Goal: Information Seeking & Learning: Learn about a topic

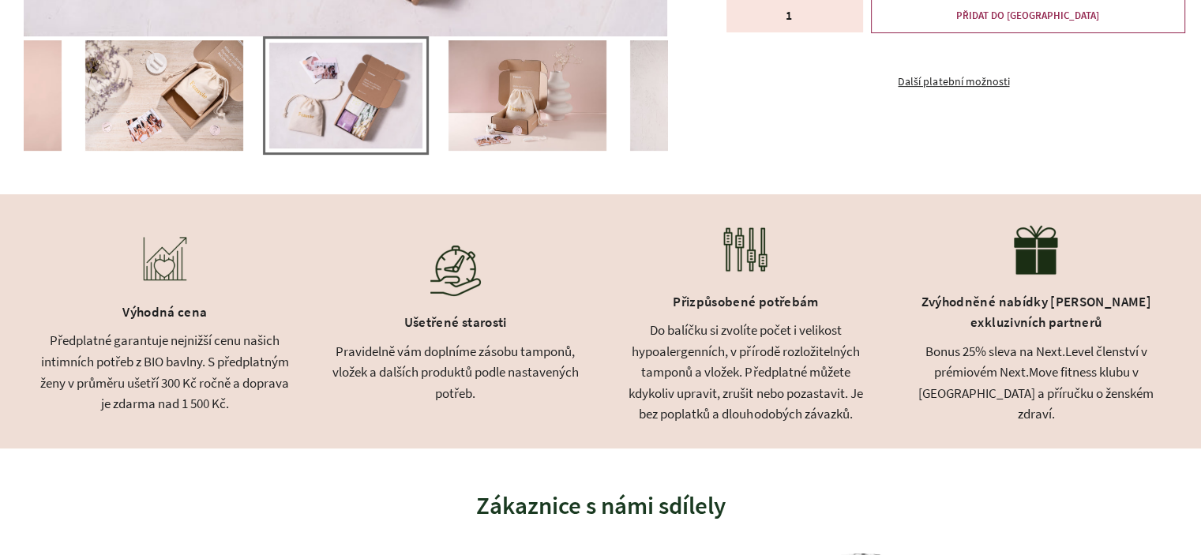
scroll to position [553, 0]
click at [720, 368] on div "Do balíčku si zvolíte počet i velikost hypoalergenních, v přírodě rozložitelnýc…" at bounding box center [745, 372] width 251 height 105
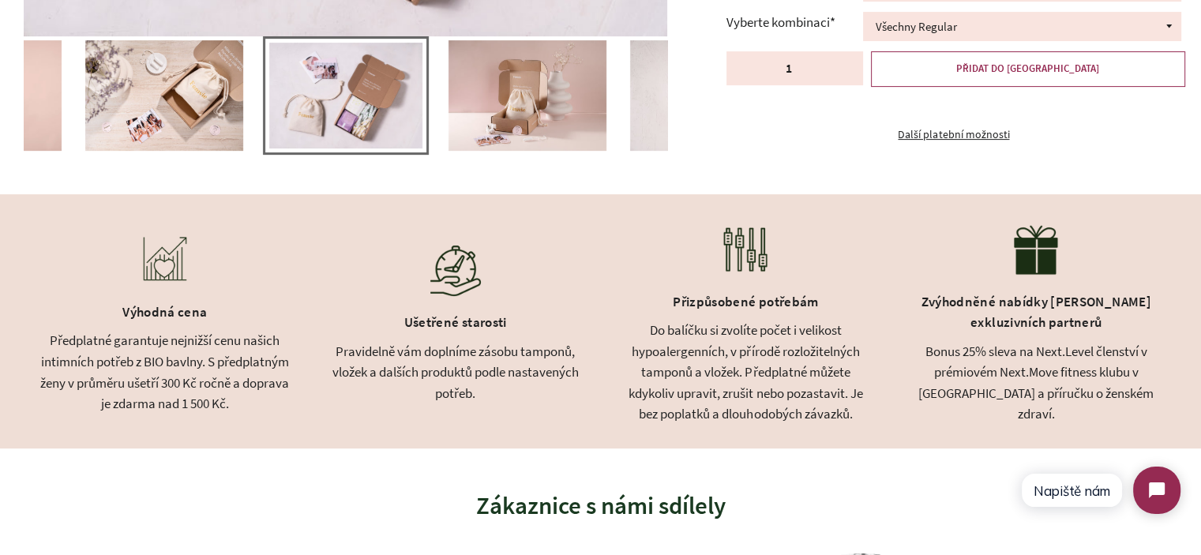
click at [720, 368] on div "Do balíčku si zvolíte počet i velikost hypoalergenních, v přírodě rozložitelnýc…" at bounding box center [745, 372] width 251 height 105
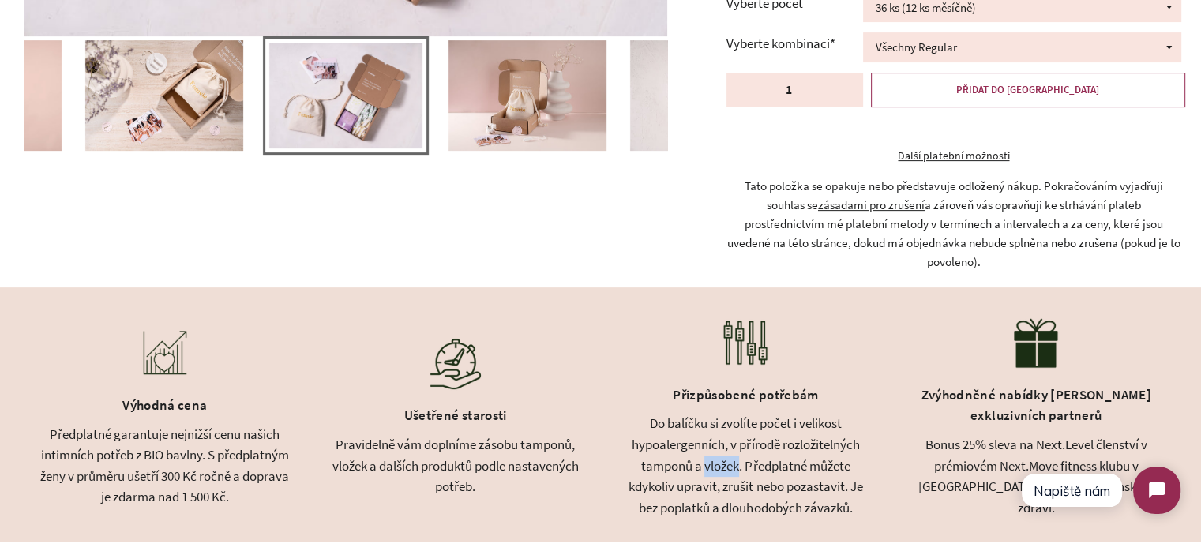
click at [720, 368] on img at bounding box center [745, 342] width 63 height 63
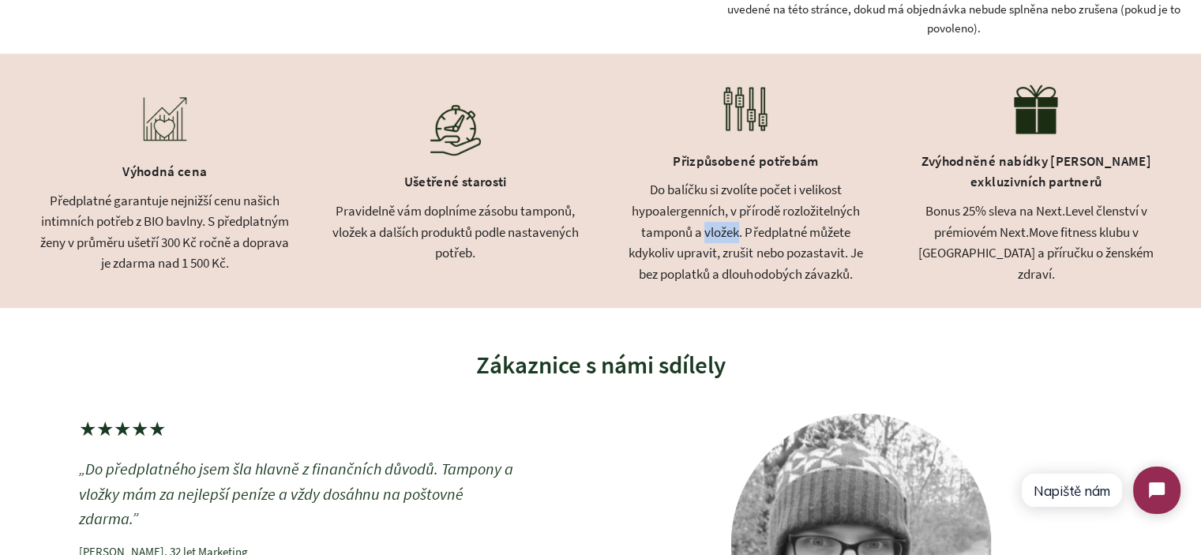
scroll to position [789, 0]
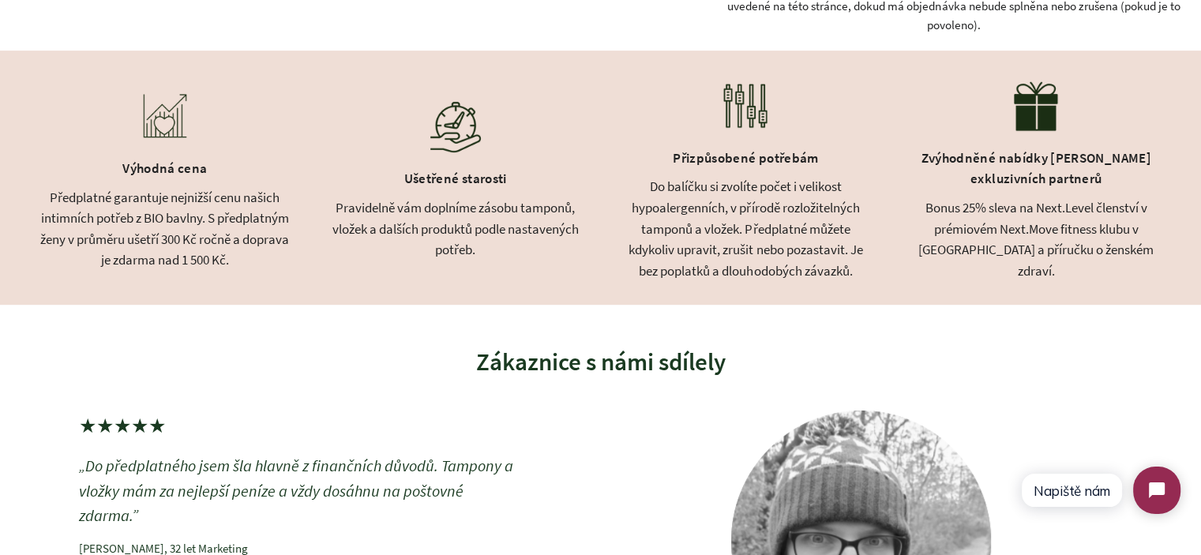
click at [91, 211] on div "Předplatné garantuje nejnižší cenu našich intimních potřeb z BIO bavlny. S před…" at bounding box center [164, 229] width 251 height 84
click at [349, 250] on div "Pravidelně vám doplníme zásobu tamponů, vložek a dalších produktů podle nastave…" at bounding box center [455, 228] width 251 height 63
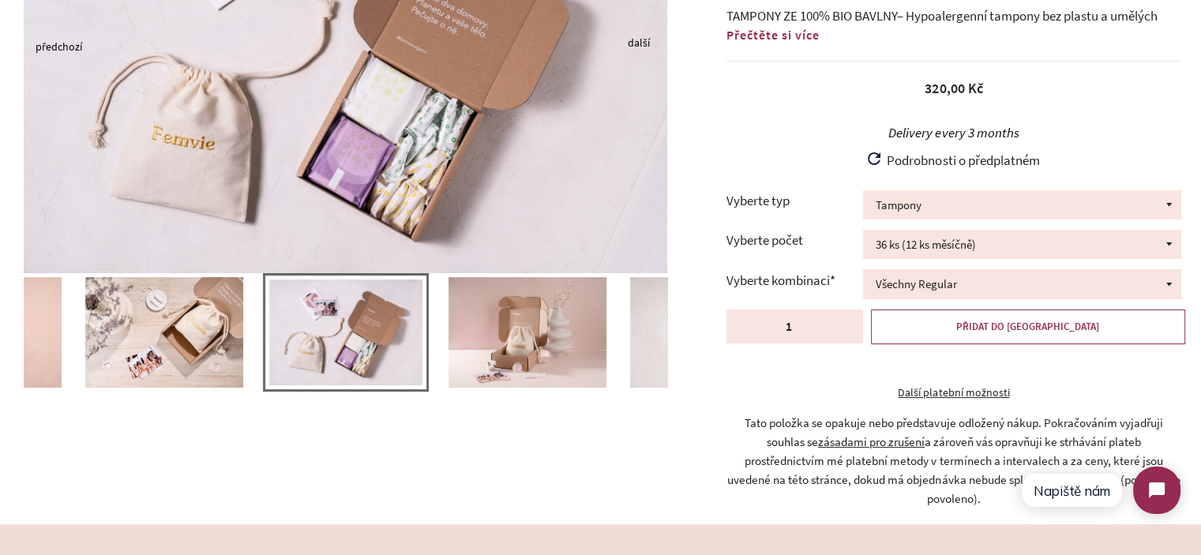
scroll to position [0, 0]
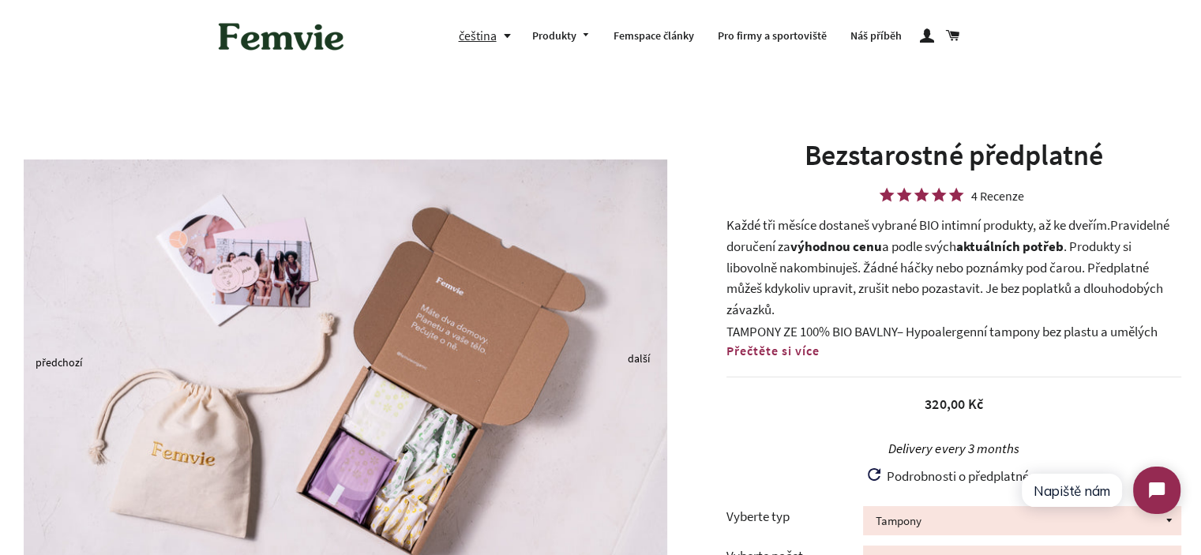
click at [796, 349] on span "Přečtěte si více" at bounding box center [772, 351] width 93 height 16
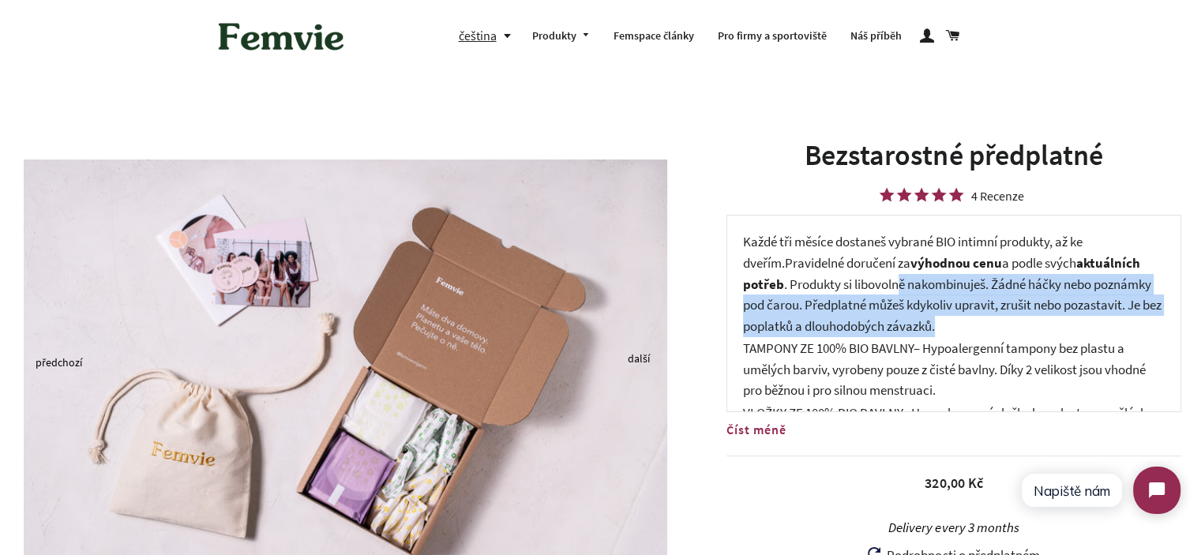
drag, startPoint x: 898, startPoint y: 288, endPoint x: 1057, endPoint y: 327, distance: 163.3
click at [1057, 327] on p "Každé tři měsíce dostaneš vybrané BIO intimní produkty, až ke dveřím. Pravideln…" at bounding box center [953, 283] width 421 height 105
click at [1059, 325] on p "Každé tři měsíce dostaneš vybrané BIO intimní produkty, až ke dveřím. Pravideln…" at bounding box center [953, 283] width 421 height 105
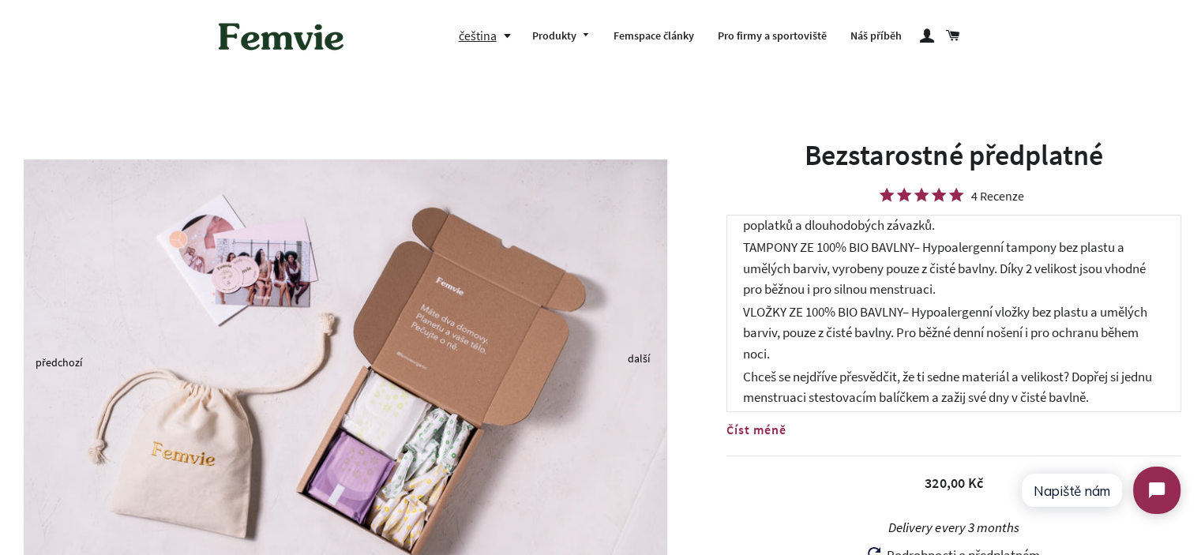
scroll to position [114, 0]
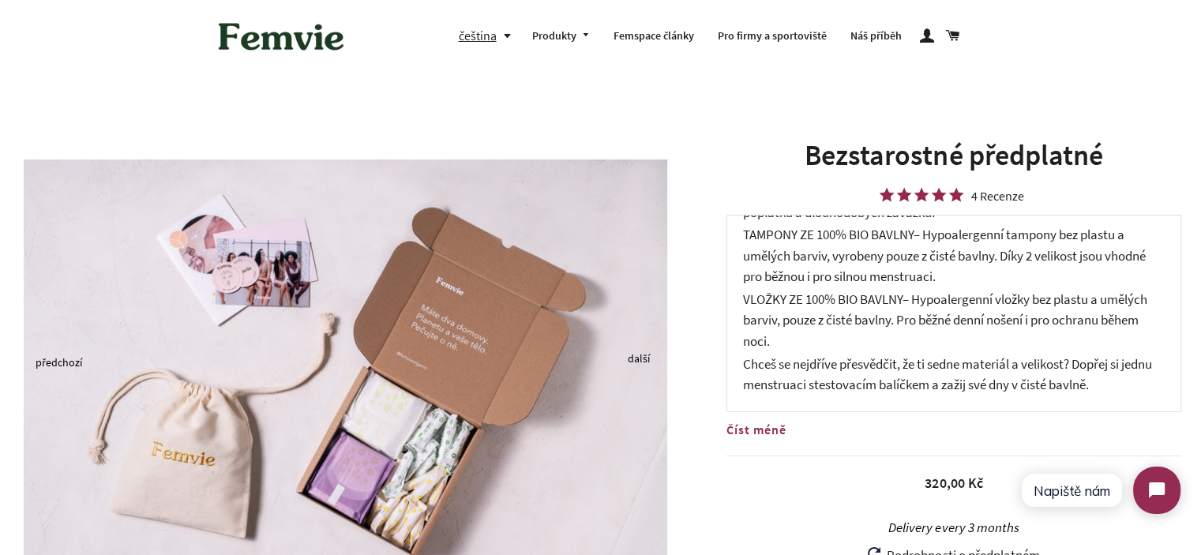
click at [979, 311] on span "– Hypoalergenní vložky bez plastu a umělých barviv, pouze z čisté bavlny. Pro b…" at bounding box center [945, 319] width 404 height 59
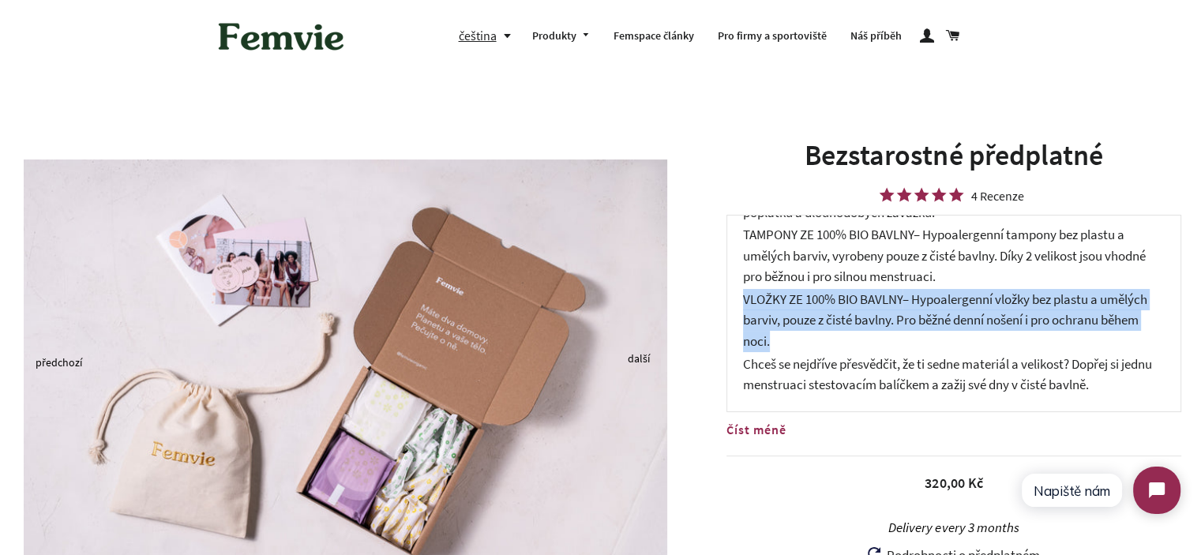
click at [979, 311] on span "– Hypoalergenní vložky bez plastu a umělých barviv, pouze z čisté bavlny. Pro b…" at bounding box center [945, 319] width 404 height 59
click at [976, 324] on span "– Hypoalergenní vložky bez plastu a umělých barviv, pouze z čisté bavlny. Pro b…" at bounding box center [945, 319] width 404 height 59
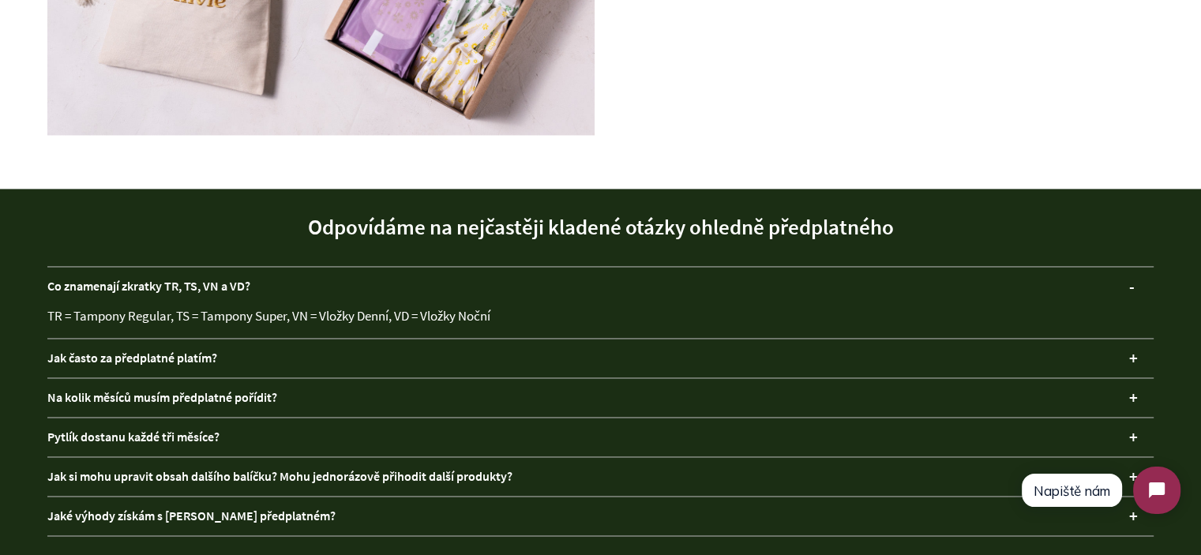
scroll to position [4108, 0]
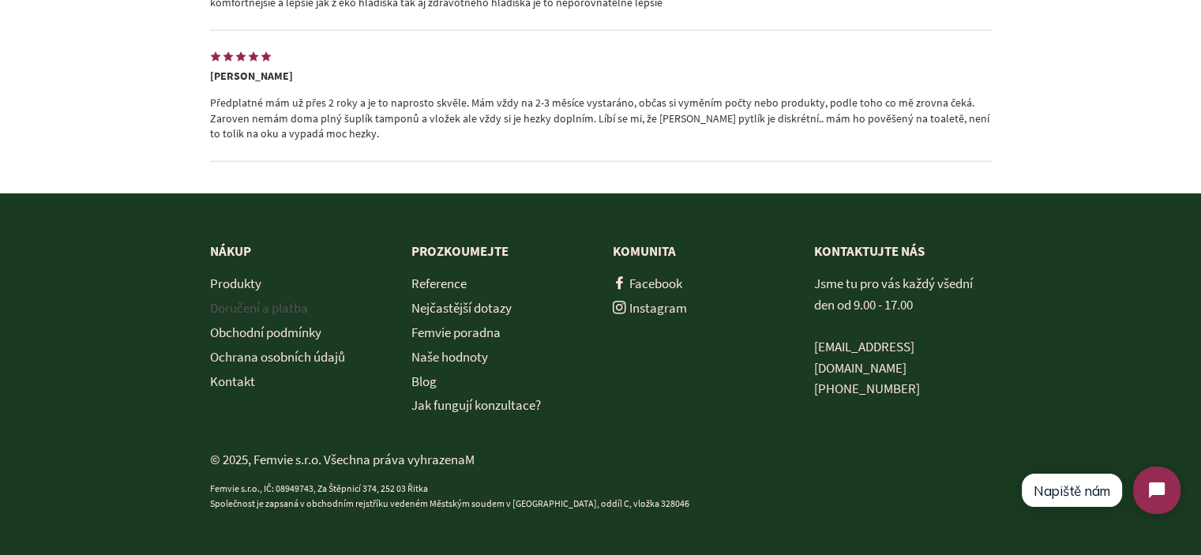
click at [257, 317] on link "Doručení a platba" at bounding box center [259, 307] width 98 height 17
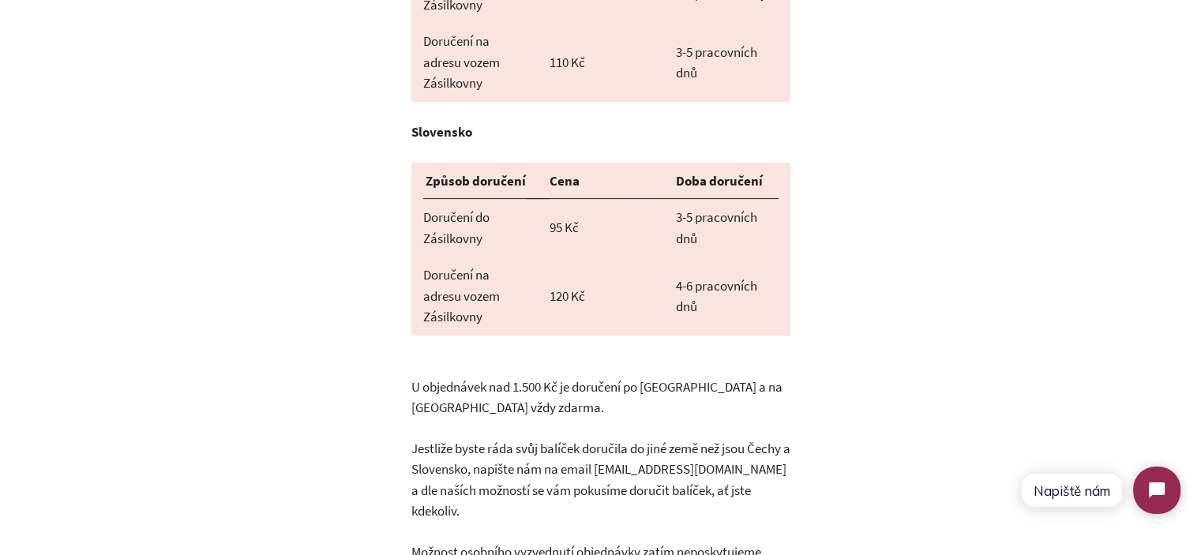
scroll to position [631, 0]
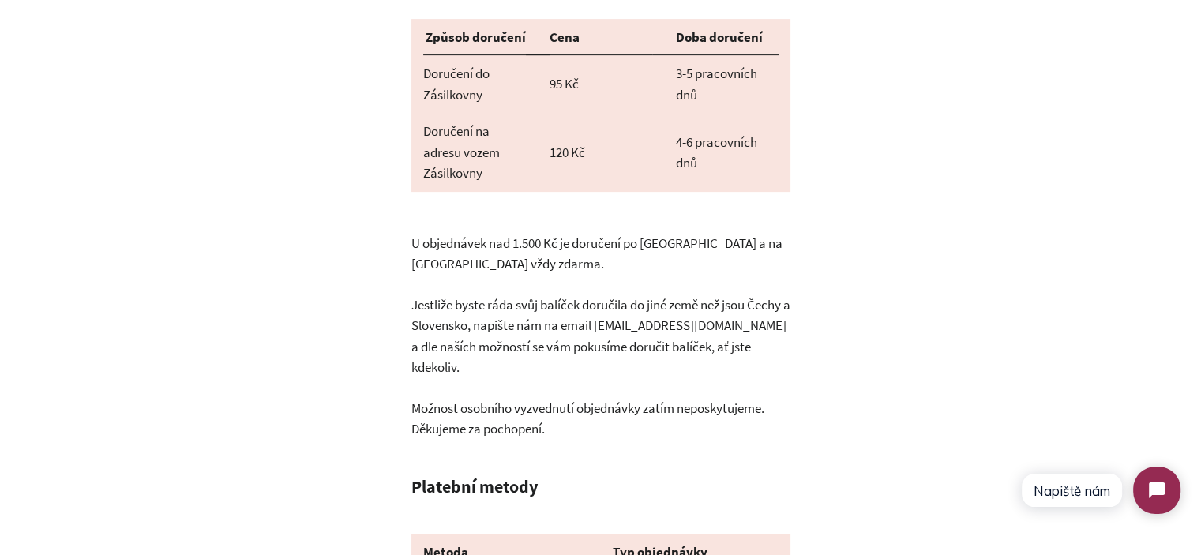
click at [598, 232] on p "U objednávek nad 1.500 Kč je doručení po Čechách a na Slovensko vždy zdarma." at bounding box center [600, 243] width 379 height 63
click at [622, 227] on p "U objednávek nad 1.500 Kč je doručení po Čechách a na Slovensko vždy zdarma." at bounding box center [600, 243] width 379 height 63
click at [644, 223] on p "U objednávek nad 1.500 Kč je doručení po Čechách a na Slovensko vždy zdarma." at bounding box center [600, 243] width 379 height 63
click at [624, 224] on p "U objednávek nad 1.500 Kč je doručení po Čechách a na Slovensko vždy zdarma." at bounding box center [600, 243] width 379 height 63
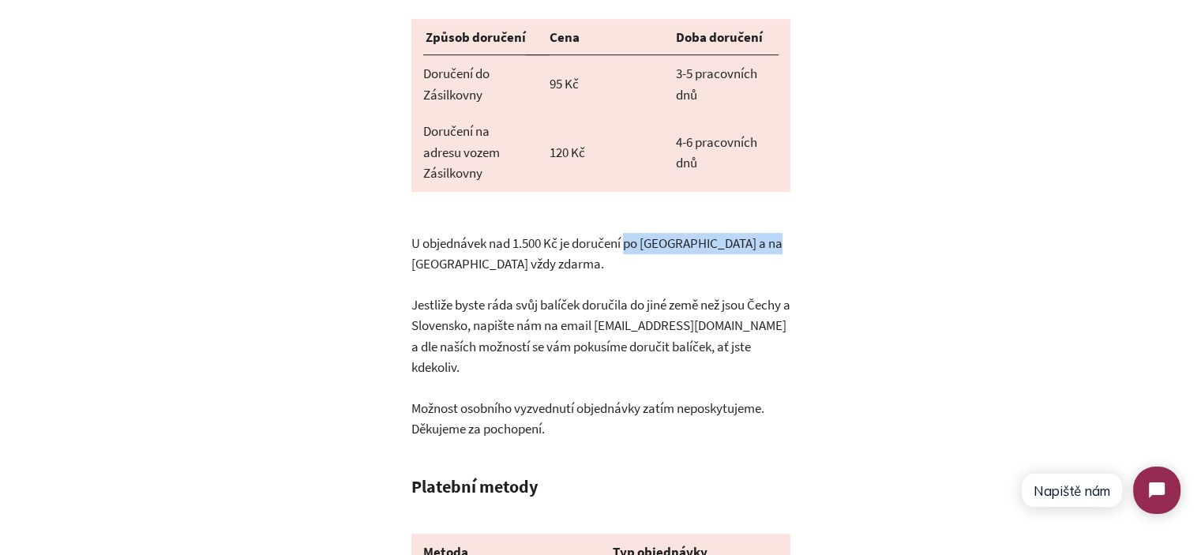
drag, startPoint x: 624, startPoint y: 224, endPoint x: 435, endPoint y: 242, distance: 189.5
click at [435, 242] on p "U objednávek nad 1.500 Kč je doručení po Čechách a na Slovensko vždy zdarma." at bounding box center [600, 243] width 379 height 63
copy p "po Čechách a na Slovensko"
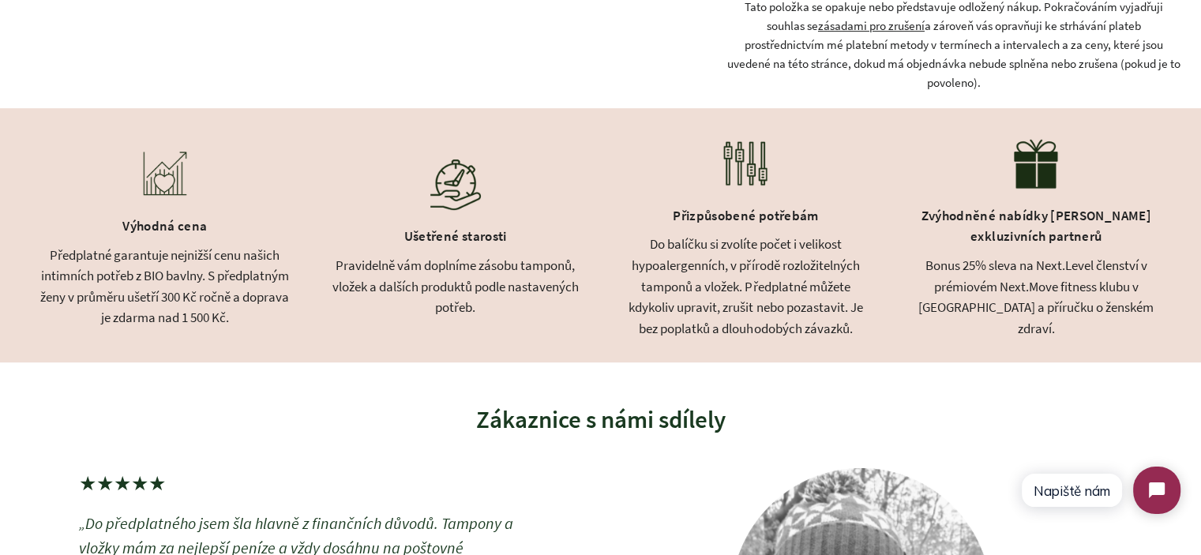
scroll to position [706, 0]
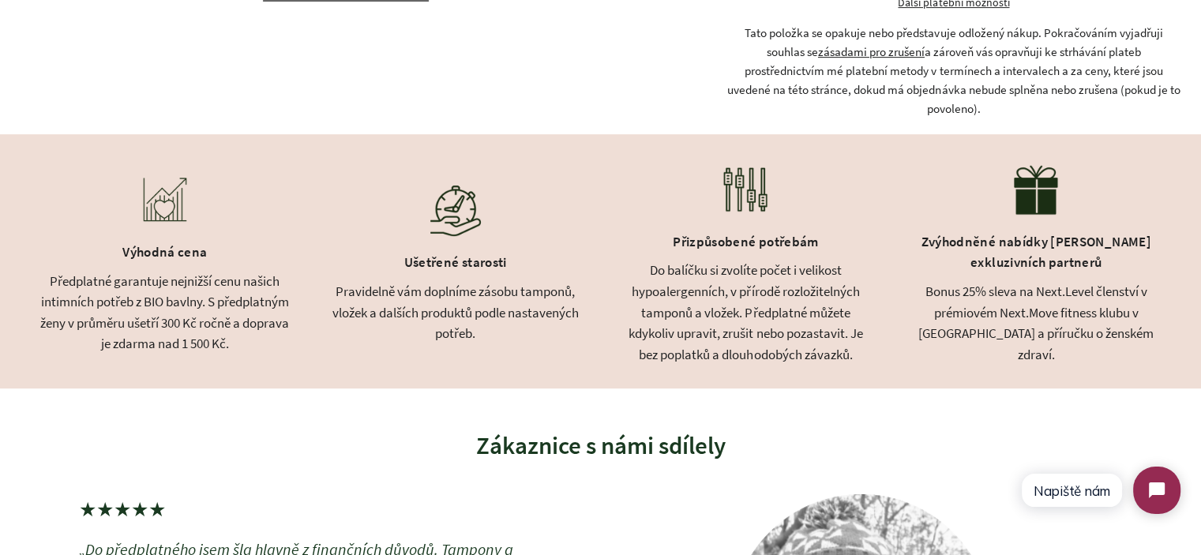
click at [165, 268] on div "Výhodná cena" at bounding box center [164, 254] width 251 height 33
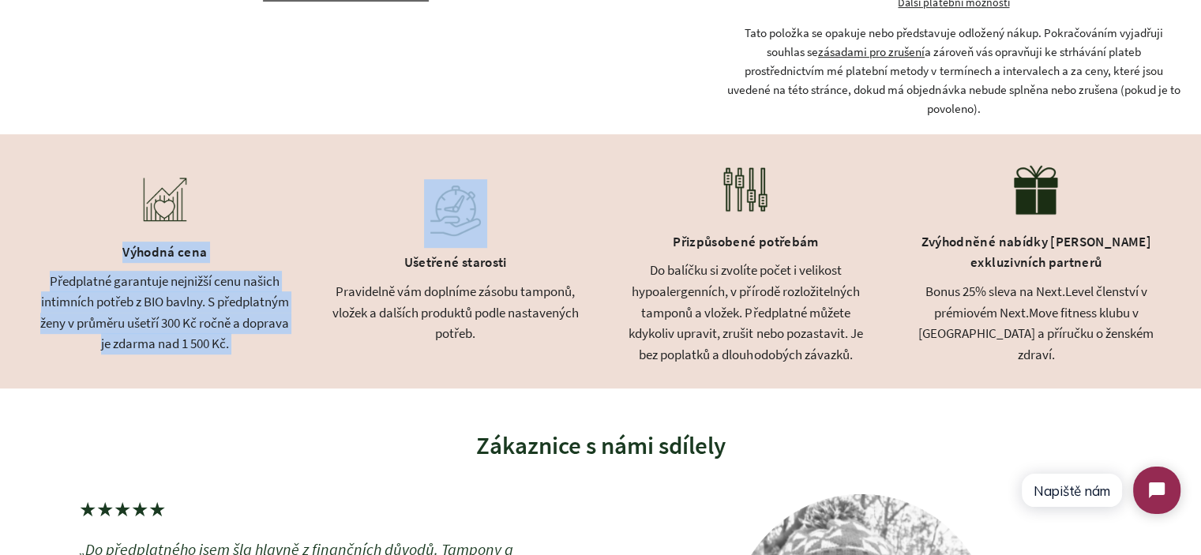
drag, startPoint x: 165, startPoint y: 268, endPoint x: 238, endPoint y: 347, distance: 108.4
click at [238, 347] on div "Výhodná cena Předplatné garantuje nejnižší cenu našich intimních potřeb z BIO b…" at bounding box center [164, 261] width 251 height 185
click at [238, 347] on div "Předplatné garantuje nejnižší cenu našich intimních potřeb z BIO bavlny. S před…" at bounding box center [164, 313] width 251 height 84
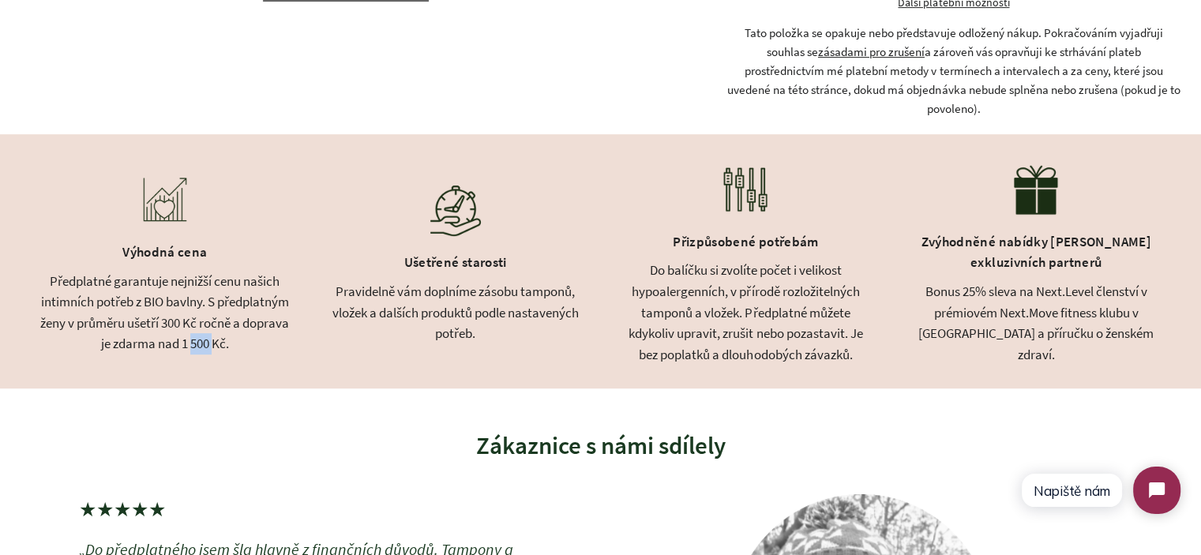
click at [238, 347] on div "Předplatné garantuje nejnižší cenu našich intimních potřeb z BIO bavlny. S před…" at bounding box center [164, 313] width 251 height 84
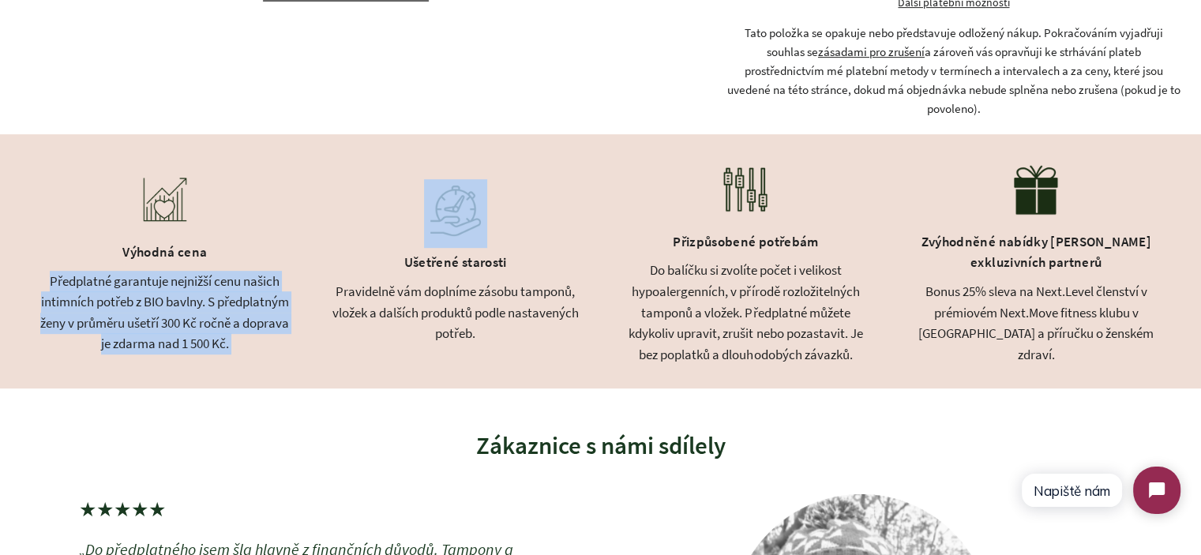
drag, startPoint x: 238, startPoint y: 347, endPoint x: 163, endPoint y: 277, distance: 103.3
click at [165, 280] on div "Výhodná cena Předplatné garantuje nejnižší cenu našich intimních potřeb z BIO b…" at bounding box center [164, 261] width 251 height 185
click at [159, 271] on div "Výhodná cena" at bounding box center [164, 254] width 251 height 33
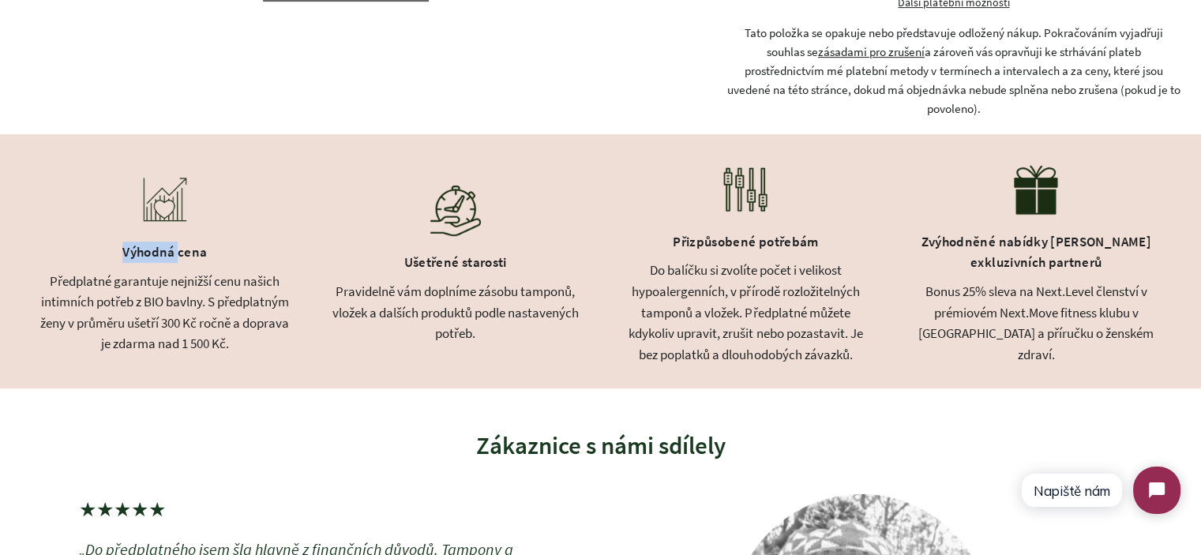
click at [159, 271] on div "Výhodná cena" at bounding box center [164, 254] width 251 height 33
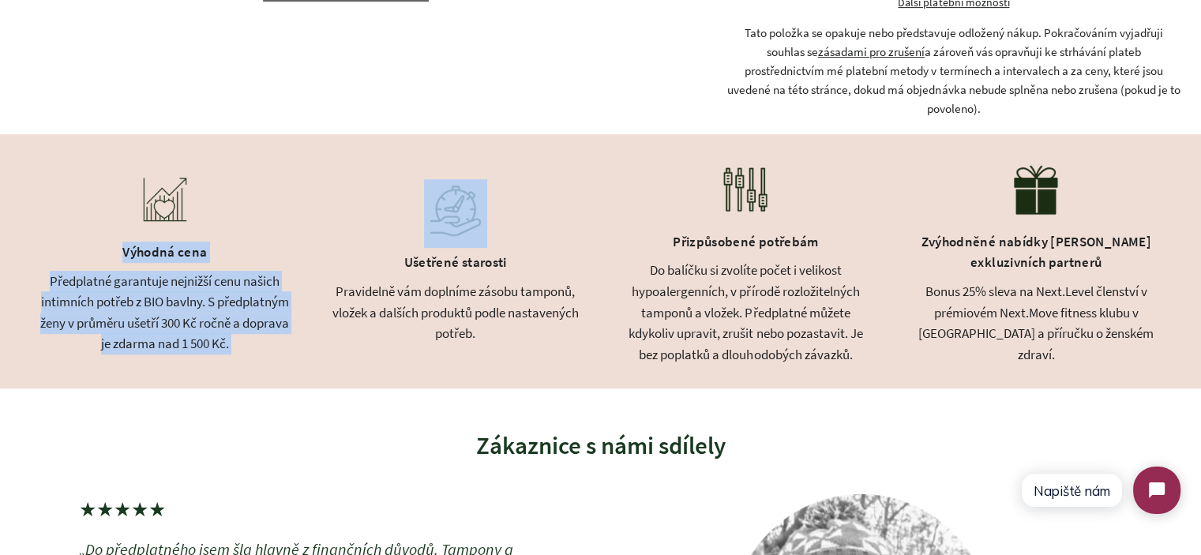
drag, startPoint x: 159, startPoint y: 272, endPoint x: 194, endPoint y: 334, distance: 70.7
click at [194, 334] on div "Výhodná cena Předplatné garantuje nejnižší cenu našich intimních potřeb z BIO b…" at bounding box center [164, 261] width 251 height 185
click at [194, 334] on div "Předplatné garantuje nejnižší cenu našich intimních potřeb z BIO bavlny. S před…" at bounding box center [164, 313] width 251 height 84
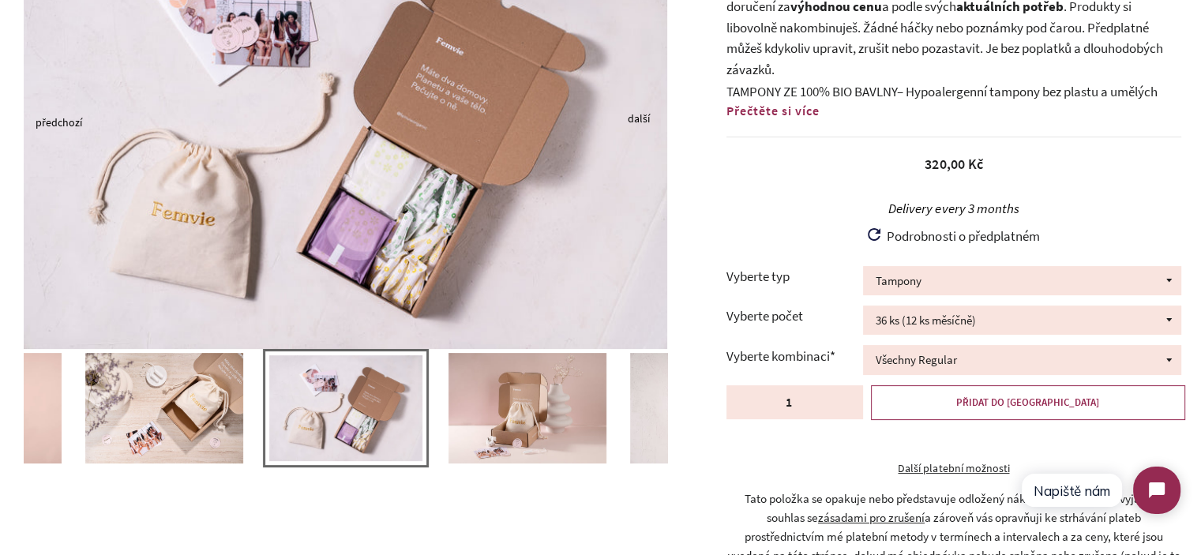
scroll to position [74, 0]
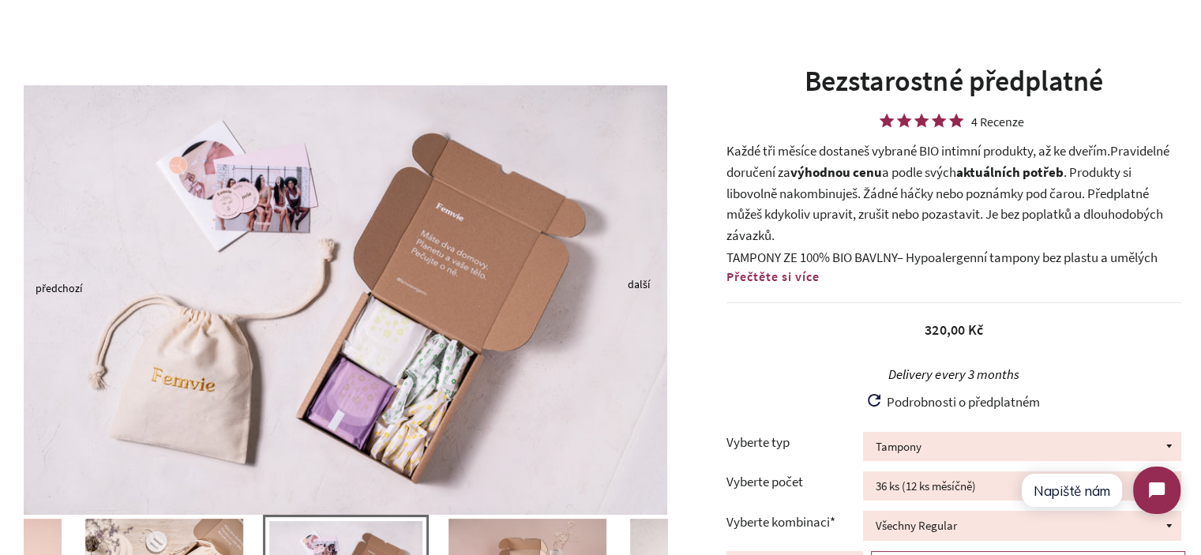
click at [799, 167] on b "výhodnou cenu" at bounding box center [836, 171] width 92 height 17
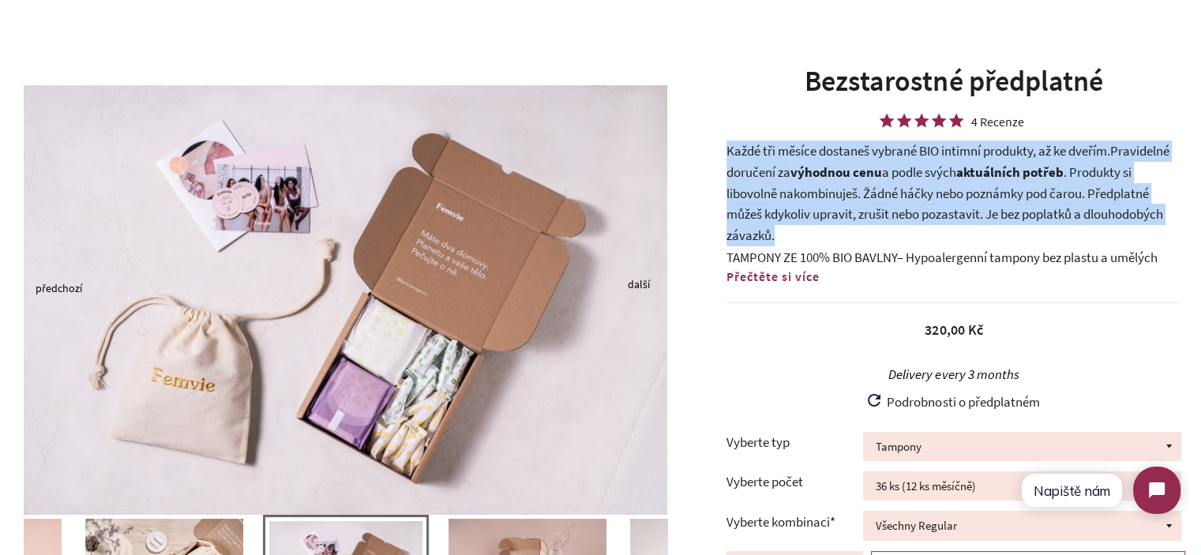
drag, startPoint x: 799, startPoint y: 167, endPoint x: 802, endPoint y: 208, distance: 41.2
click at [802, 208] on p "Každé tři měsíce dostaneš vybrané BIO intimní produkty, až ke dveřím. Pravideln…" at bounding box center [953, 192] width 455 height 105
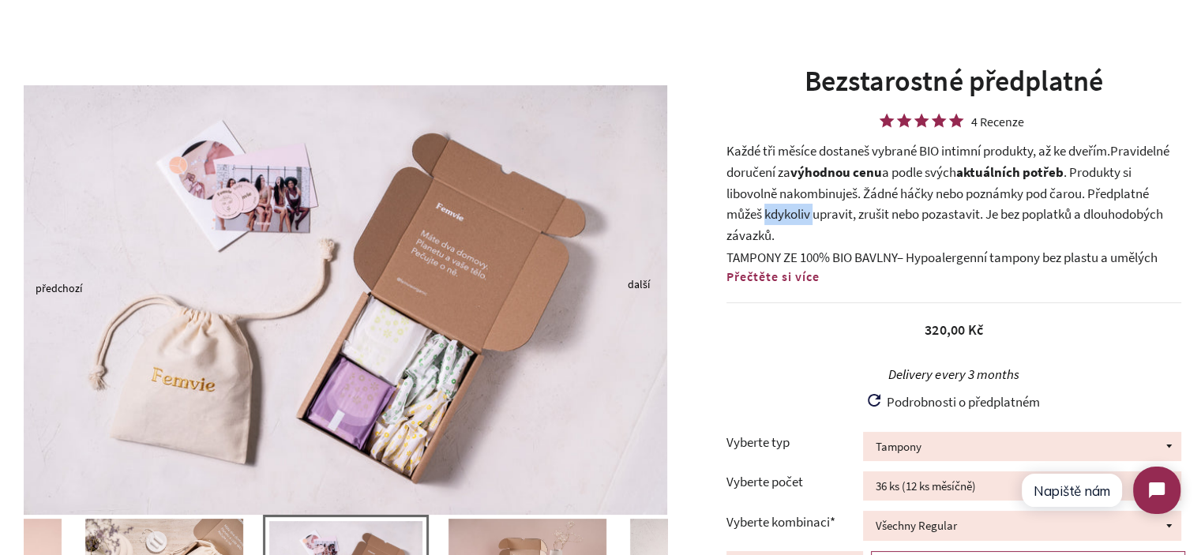
click at [802, 208] on p "Každé tři měsíce dostaneš vybrané BIO intimní produkty, až ke dveřím. Pravideln…" at bounding box center [953, 192] width 455 height 105
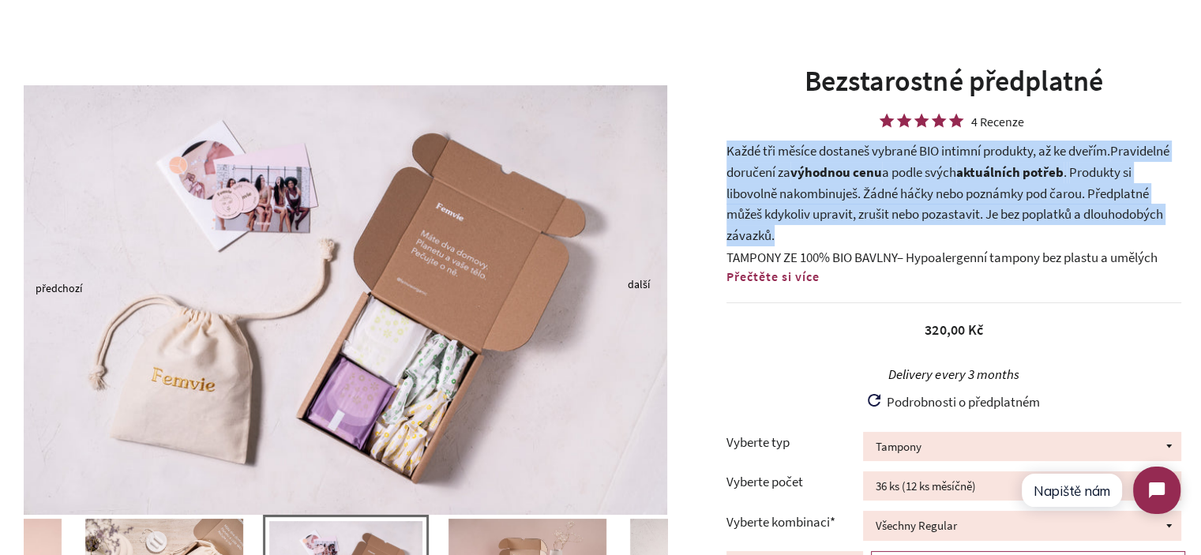
drag, startPoint x: 802, startPoint y: 208, endPoint x: 799, endPoint y: 155, distance: 52.2
click at [799, 155] on p "Každé tři měsíce dostaneš vybrané BIO intimní produkty, až ke dveřím. Pravideln…" at bounding box center [953, 192] width 455 height 105
click at [798, 155] on p "Každé tři měsíce dostaneš vybrané BIO intimní produkty, až ke dveřím. Pravideln…" at bounding box center [953, 192] width 455 height 105
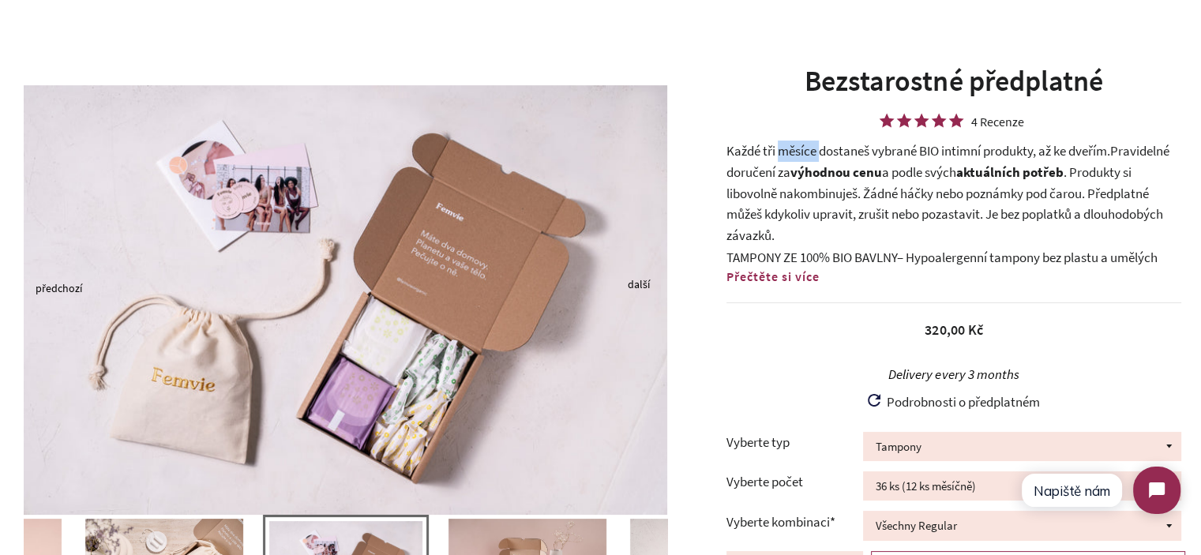
click at [798, 155] on p "Každé tři měsíce dostaneš vybrané BIO intimní produkty, až ke dveřím. Pravideln…" at bounding box center [953, 192] width 455 height 105
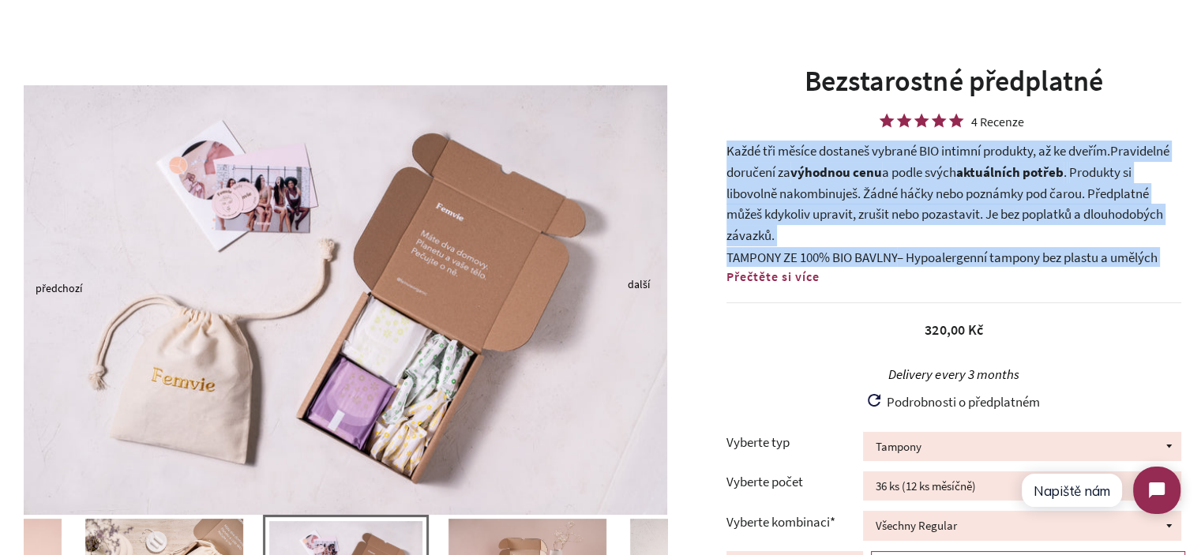
drag, startPoint x: 798, startPoint y: 155, endPoint x: 892, endPoint y: 257, distance: 138.5
click at [890, 257] on div "Každé tři měsíce dostaneš vybrané BIO intimní produkty, až ke dveřím. Pravideln…" at bounding box center [953, 203] width 455 height 126
click at [892, 257] on span "TAMPONY ZE 100% BIO BAVLNY" at bounding box center [811, 257] width 170 height 17
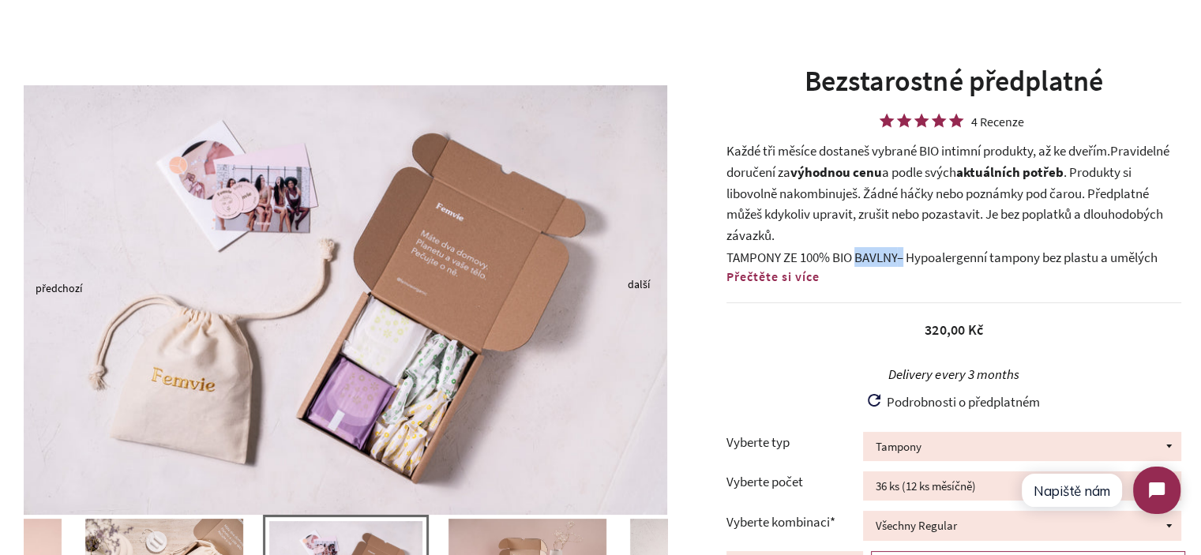
click at [892, 257] on span "TAMPONY ZE 100% BIO BAVLNY" at bounding box center [811, 257] width 170 height 17
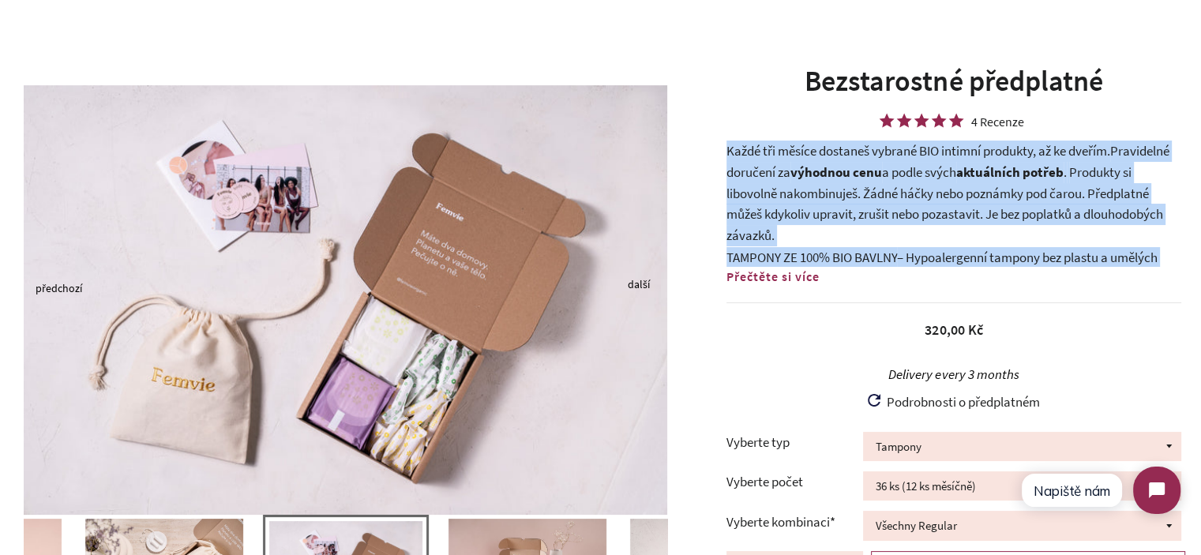
drag, startPoint x: 892, startPoint y: 257, endPoint x: 835, endPoint y: 201, distance: 79.8
click at [835, 201] on div "Každé tři měsíce dostaneš vybrané BIO intimní produkty, až ke dveřím. Pravideln…" at bounding box center [953, 203] width 455 height 126
click at [835, 201] on p "Každé tři měsíce dostaneš vybrané BIO intimní produkty, až ke dveřím. Pravideln…" at bounding box center [953, 192] width 455 height 105
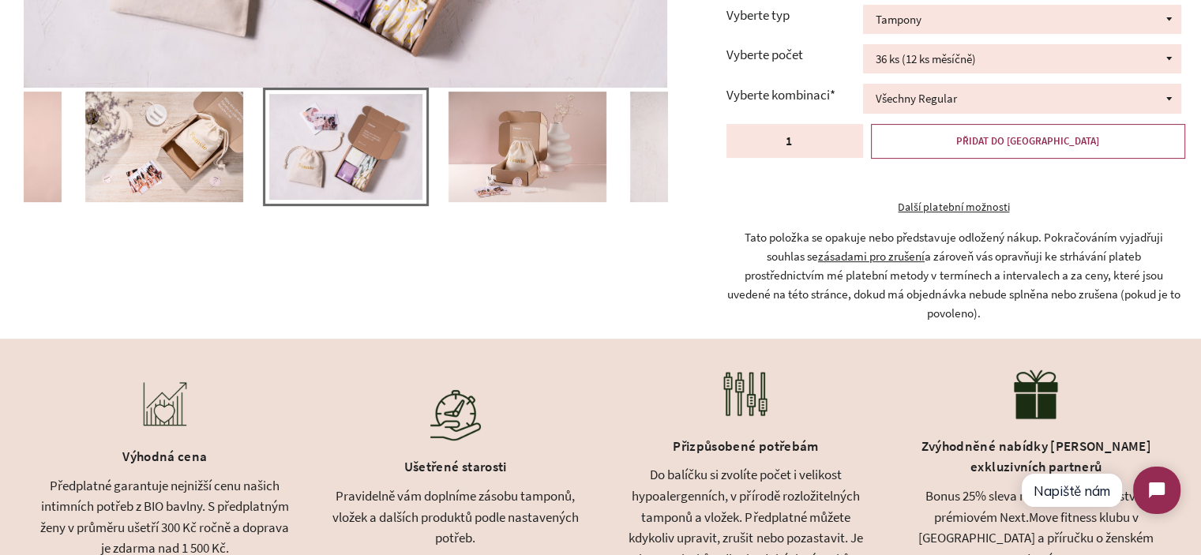
scroll to position [706, 0]
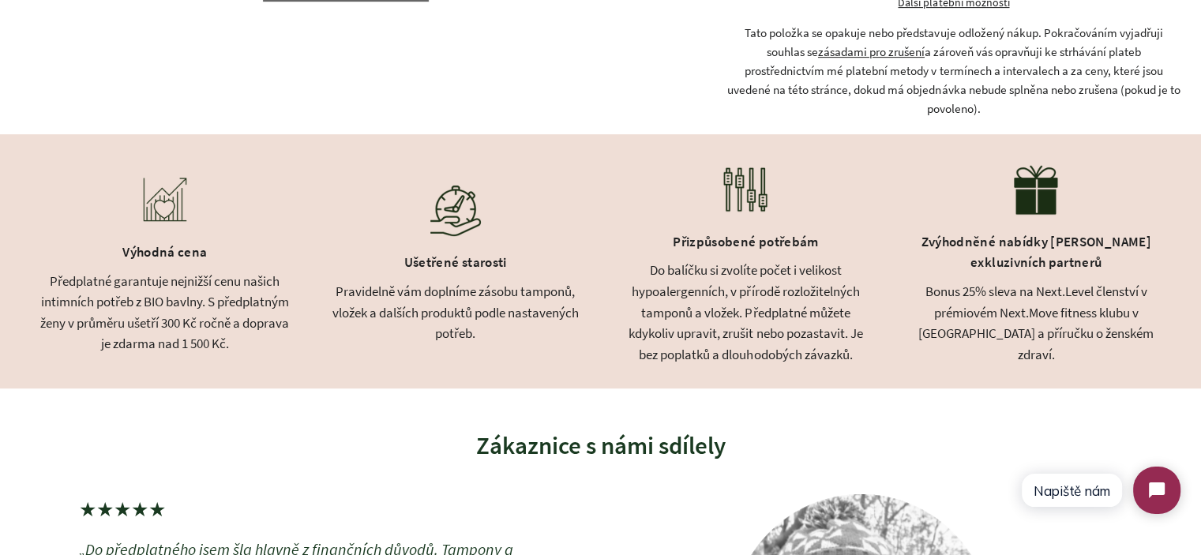
click at [365, 325] on div "Pravidelně vám doplníme zásobu tamponů, vložek a dalších produktů podle nastave…" at bounding box center [455, 312] width 251 height 63
drag, startPoint x: 365, startPoint y: 325, endPoint x: 424, endPoint y: 325, distance: 59.2
click at [424, 325] on div "Pravidelně vám doplníme zásobu tamponů, vložek a dalších produktů podle nastave…" at bounding box center [455, 312] width 251 height 63
click at [425, 325] on div "Pravidelně vám doplníme zásobu tamponů, vložek a dalších produktů podle nastave…" at bounding box center [455, 312] width 251 height 63
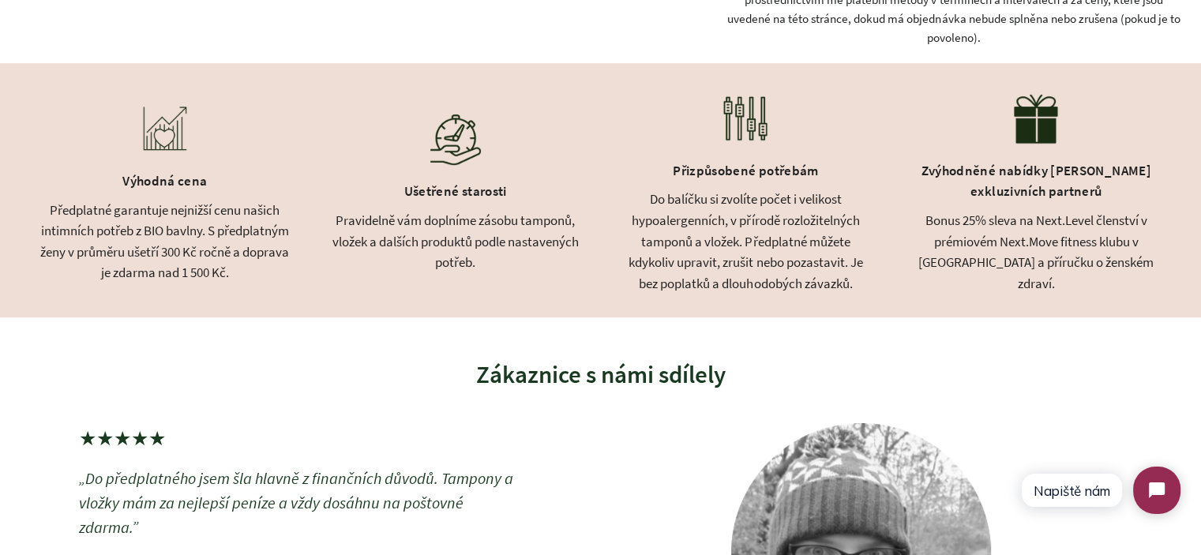
scroll to position [789, 0]
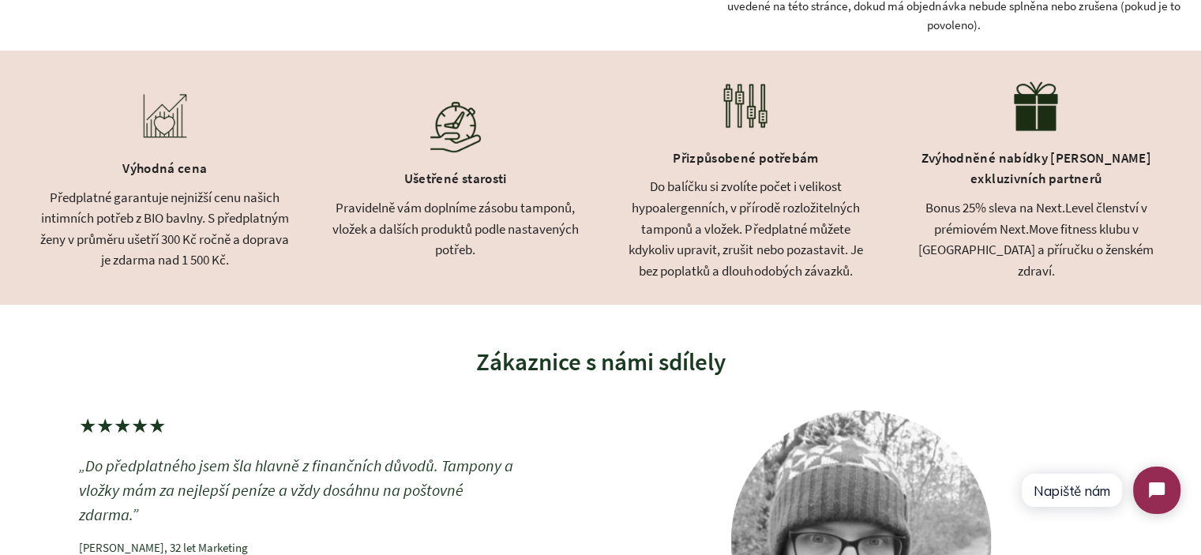
click at [807, 278] on div "Do balíčku si zvolíte počet i velikost hypoalergenních, v přírodě rozložitelnýc…" at bounding box center [745, 228] width 251 height 105
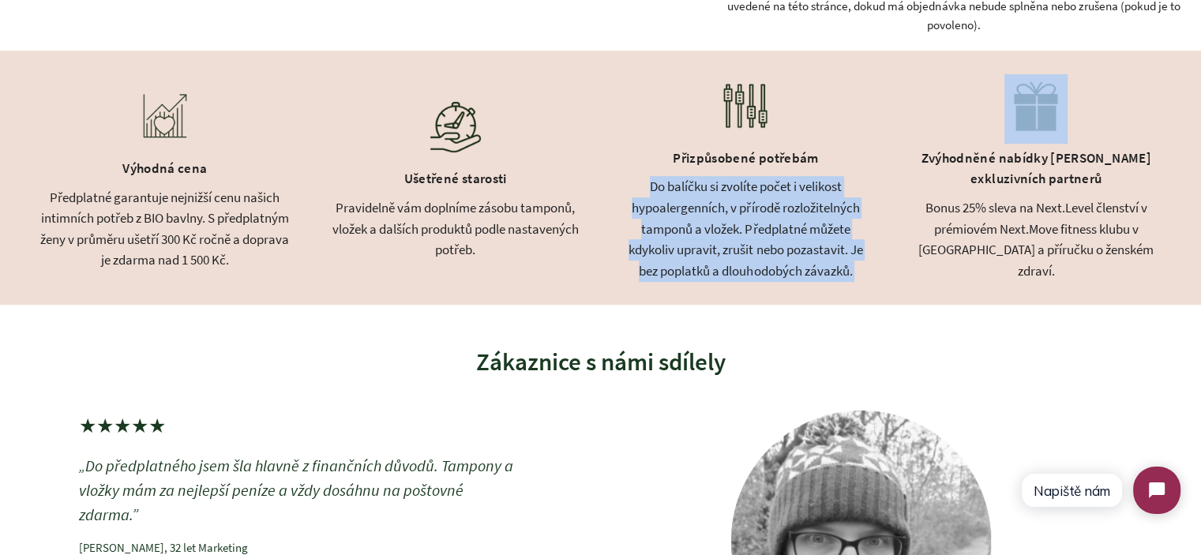
click at [807, 278] on div "Do balíčku si zvolíte počet i velikost hypoalergenních, v přírodě rozložitelnýc…" at bounding box center [745, 228] width 251 height 105
click at [856, 281] on div "Do balíčku si zvolíte počet i velikost hypoalergenních, v přírodě rozložitelnýc…" at bounding box center [745, 228] width 251 height 105
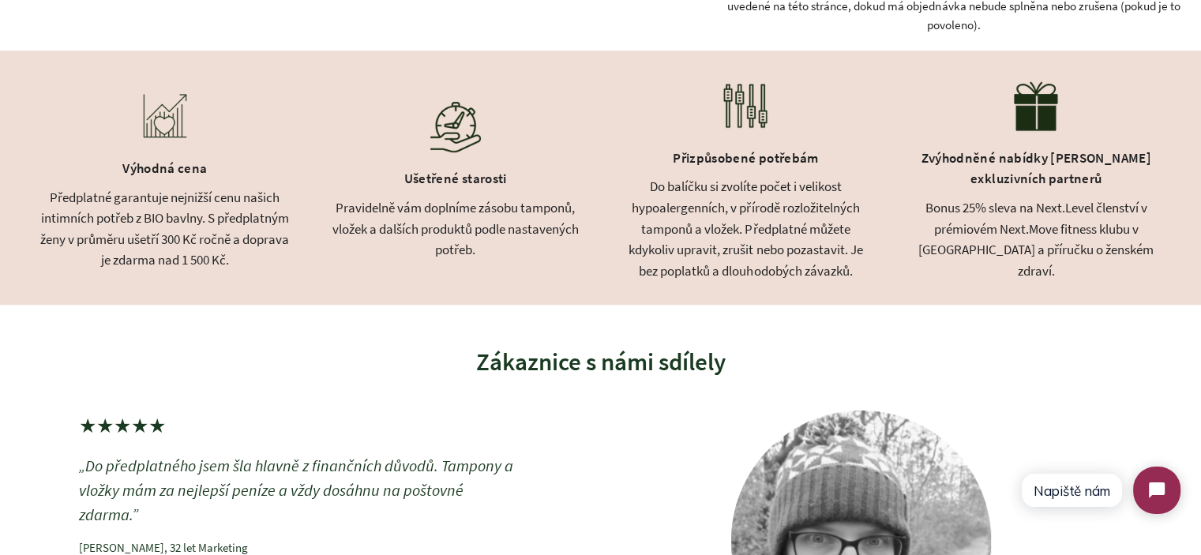
click at [868, 281] on div "Do balíčku si zvolíte počet i velikost hypoalergenních, v přírodě rozložitelnýc…" at bounding box center [745, 228] width 251 height 105
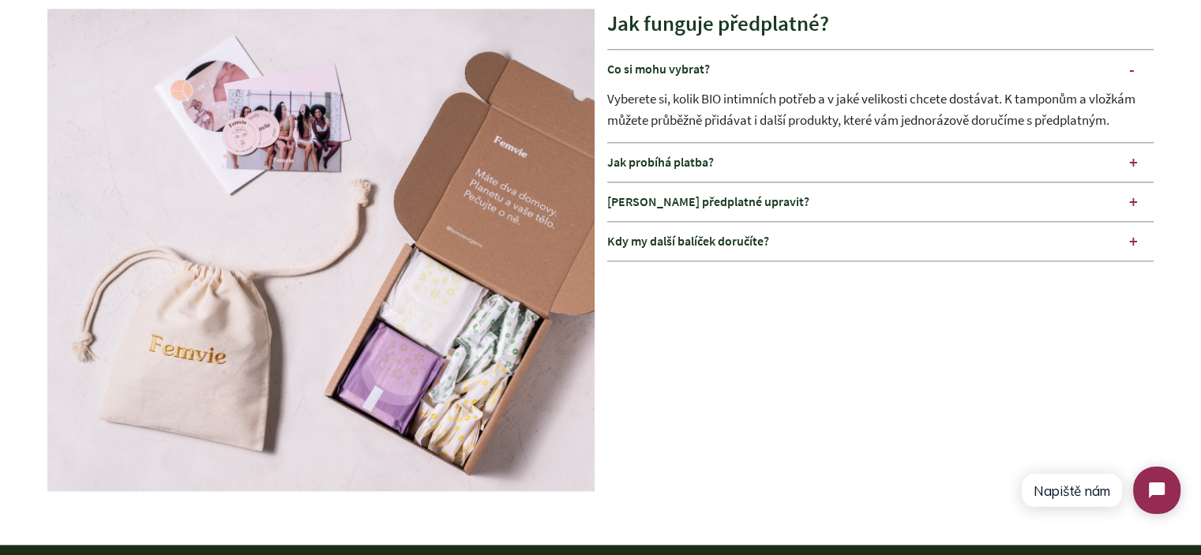
scroll to position [1973, 0]
click at [731, 212] on div "Mohu předplatné upravit?" at bounding box center [880, 201] width 547 height 39
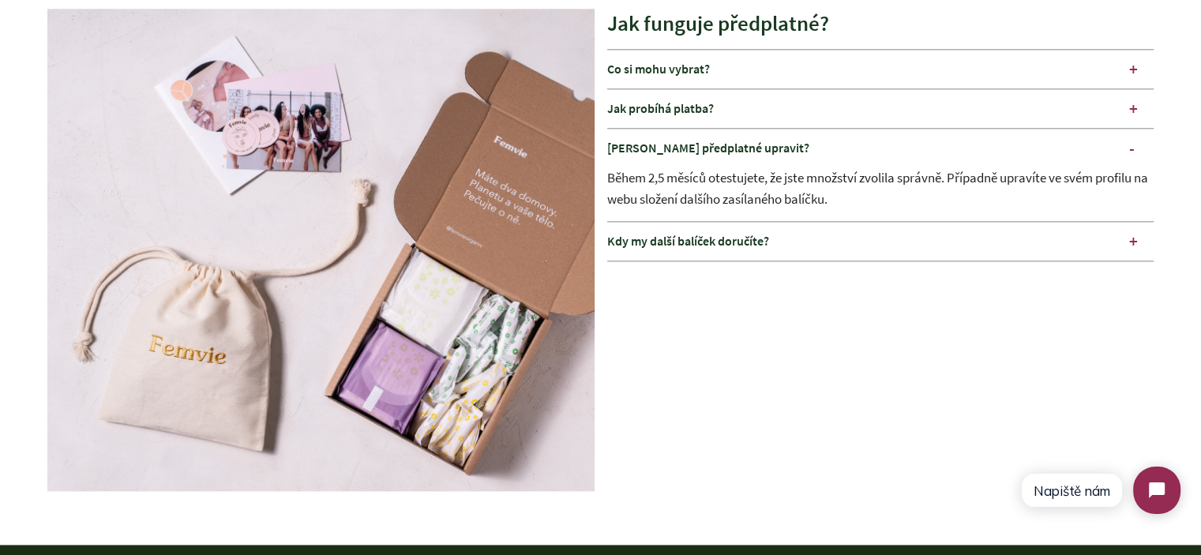
click at [678, 205] on div "Během 2,5 měsíců otestujete, že jste množství zvolila správně. Případně upravít…" at bounding box center [880, 194] width 547 height 54
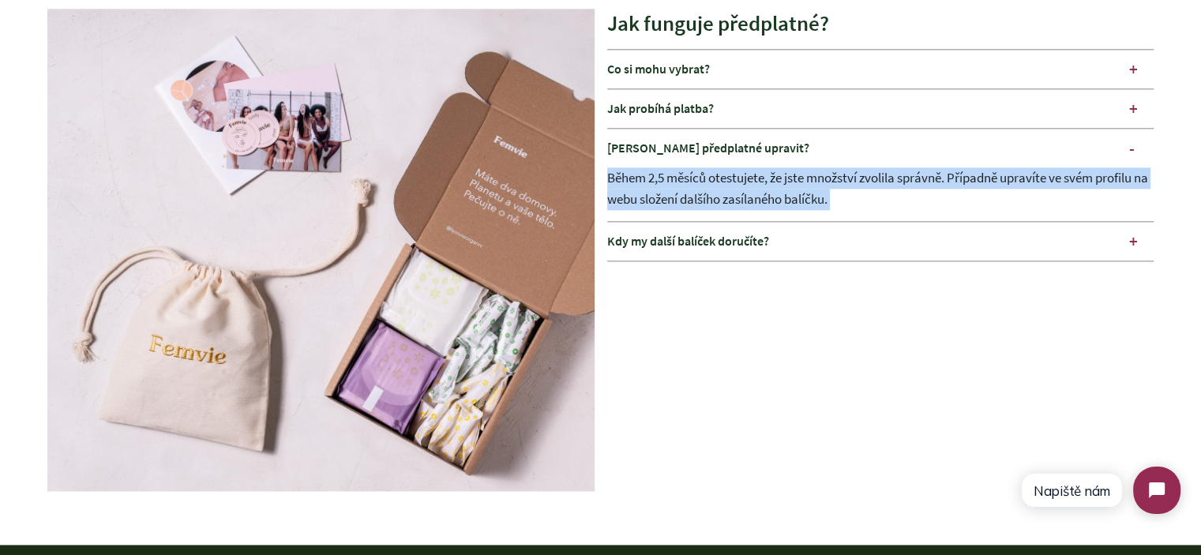
click at [678, 205] on div "Během 2,5 měsíců otestujete, že jste množství zvolila správně. Případně upravít…" at bounding box center [880, 194] width 547 height 54
click at [825, 205] on div "Během 2,5 měsíců otestujete, že jste množství zvolila správně. Případně upravít…" at bounding box center [880, 194] width 547 height 54
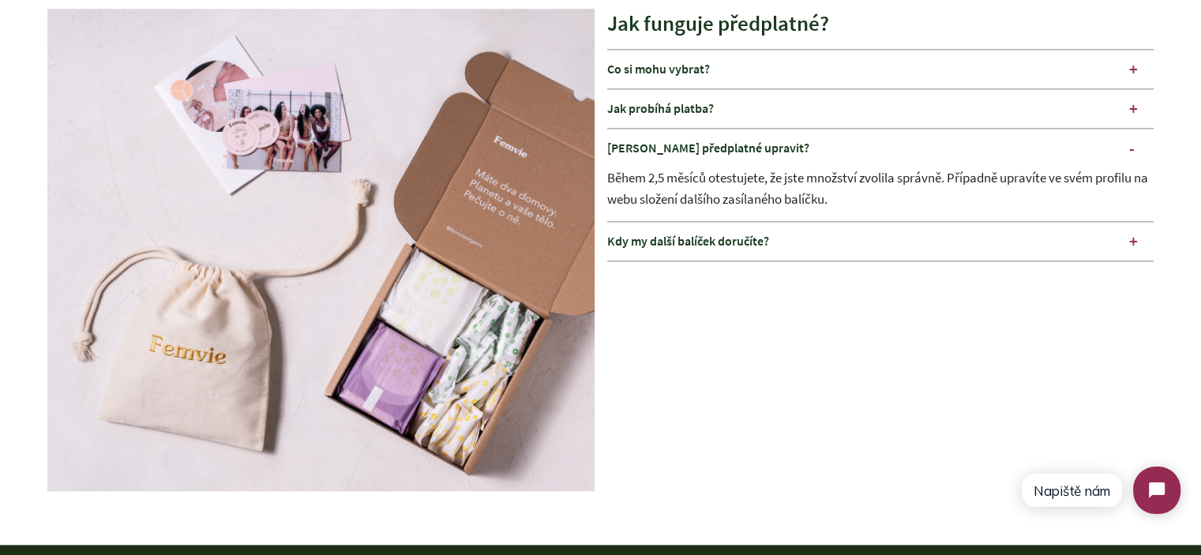
click at [980, 192] on div "Během 2,5 měsíců otestujete, že jste množství zvolila správně. Případně upravít…" at bounding box center [880, 194] width 547 height 54
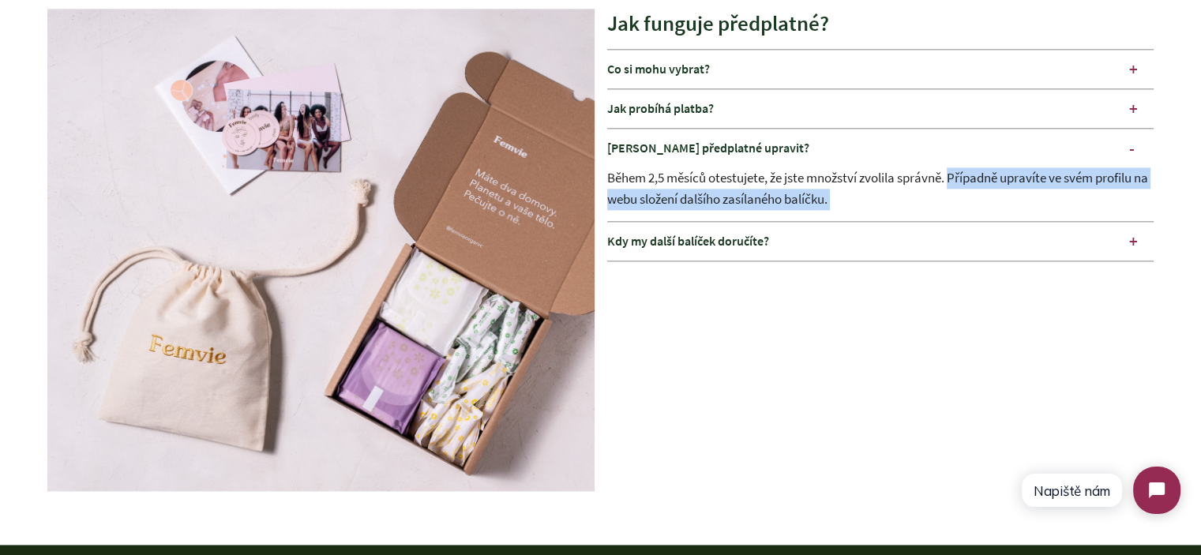
drag, startPoint x: 980, startPoint y: 192, endPoint x: 980, endPoint y: 208, distance: 16.6
click at [980, 208] on div "Během 2,5 měsíců otestujete, že jste množství zvolila správně. Případně upravít…" at bounding box center [880, 194] width 547 height 54
copy div "Případně upravíte ve svém profilu na webu složení dalšího zasílaného balíčku."
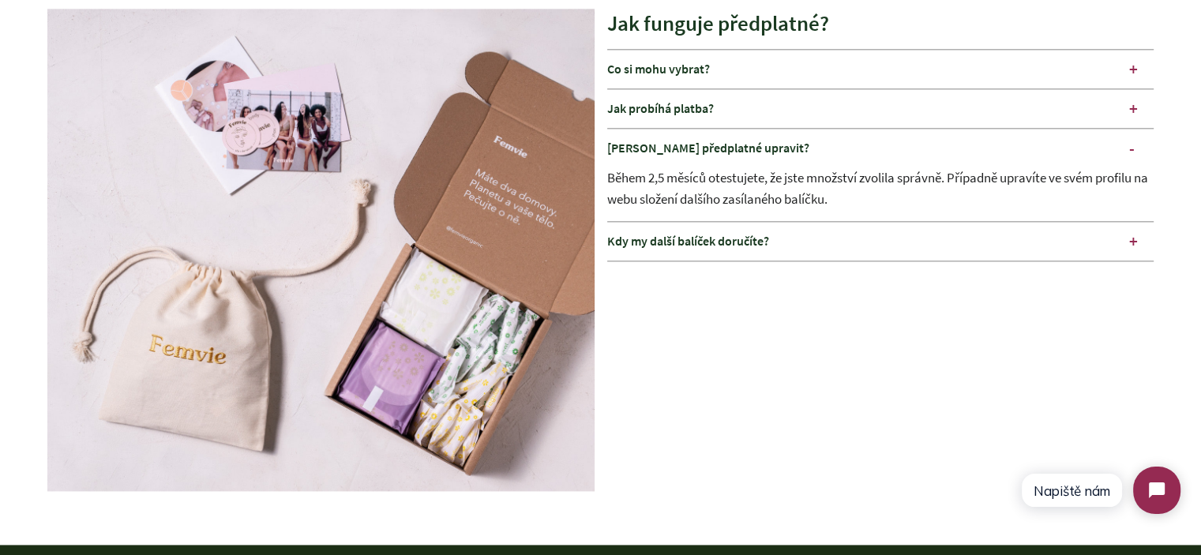
click at [737, 353] on div "Jak funguje předplatné? Co si mohu vybrat? Vyberete si, kolik BIO intimních pot…" at bounding box center [880, 253] width 547 height 489
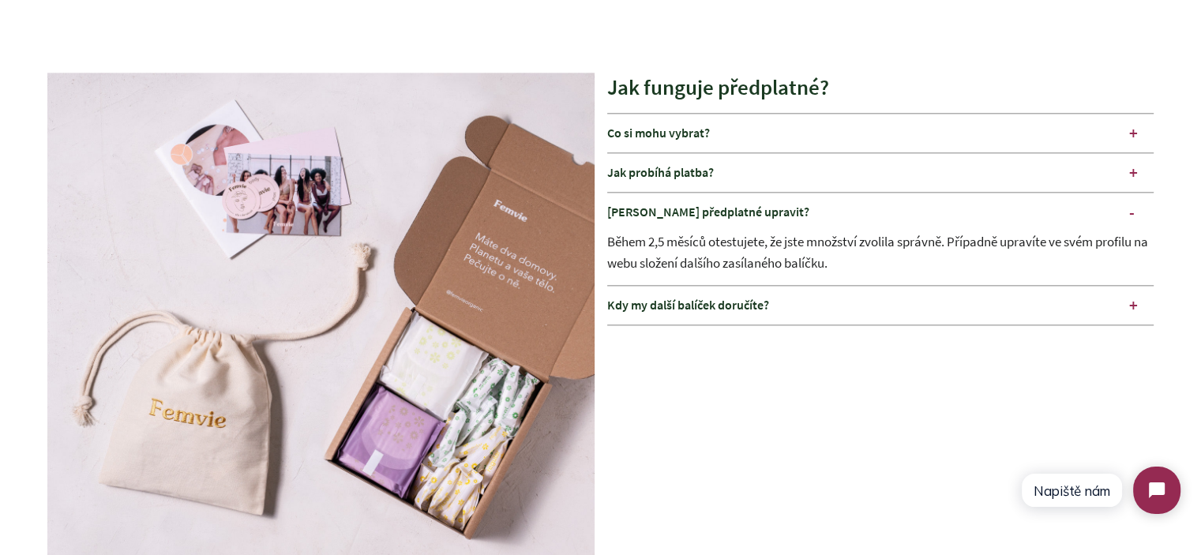
scroll to position [1815, 0]
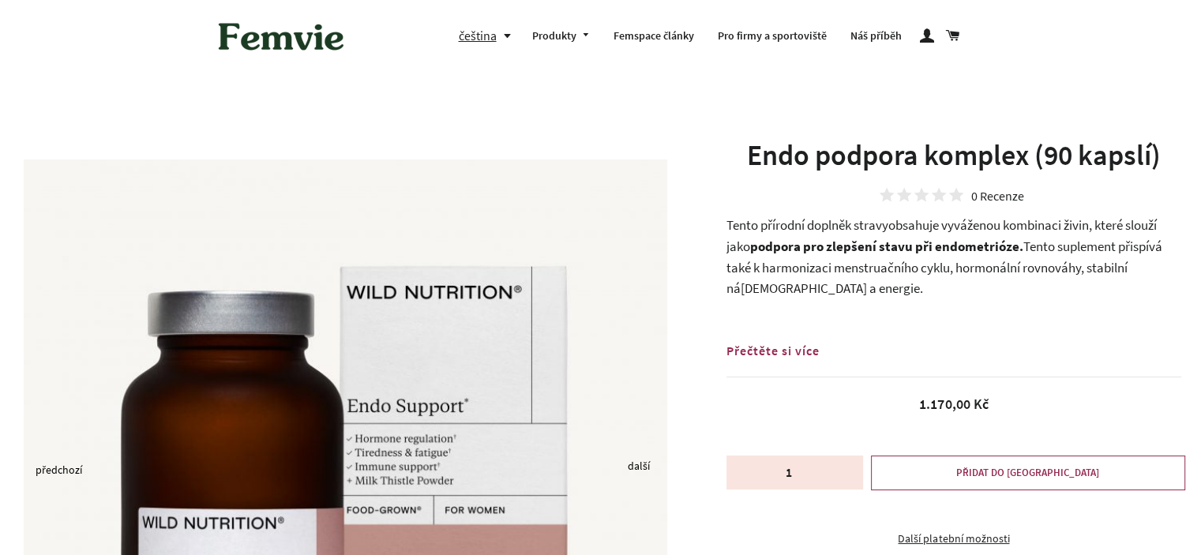
click at [797, 155] on h1 "Endo podpora komplex (90 kapslí)" at bounding box center [953, 155] width 455 height 39
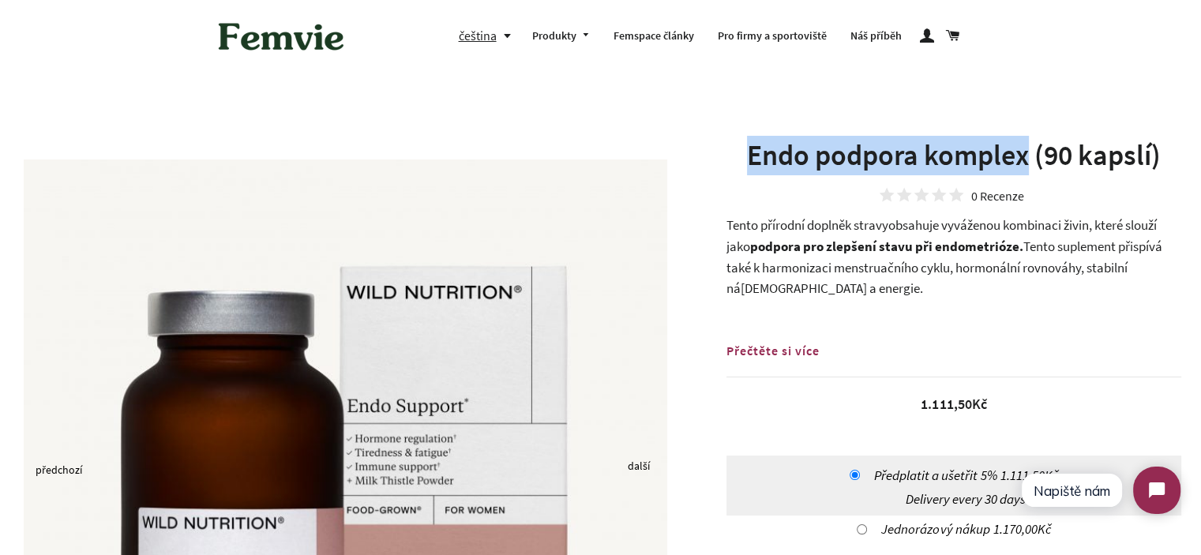
drag, startPoint x: 797, startPoint y: 155, endPoint x: 955, endPoint y: 153, distance: 157.9
click at [955, 153] on h1 "Endo podpora komplex (90 kapslí)" at bounding box center [953, 155] width 455 height 39
click at [918, 160] on h1 "Endo podpora komplex (90 kapslí)" at bounding box center [953, 155] width 455 height 39
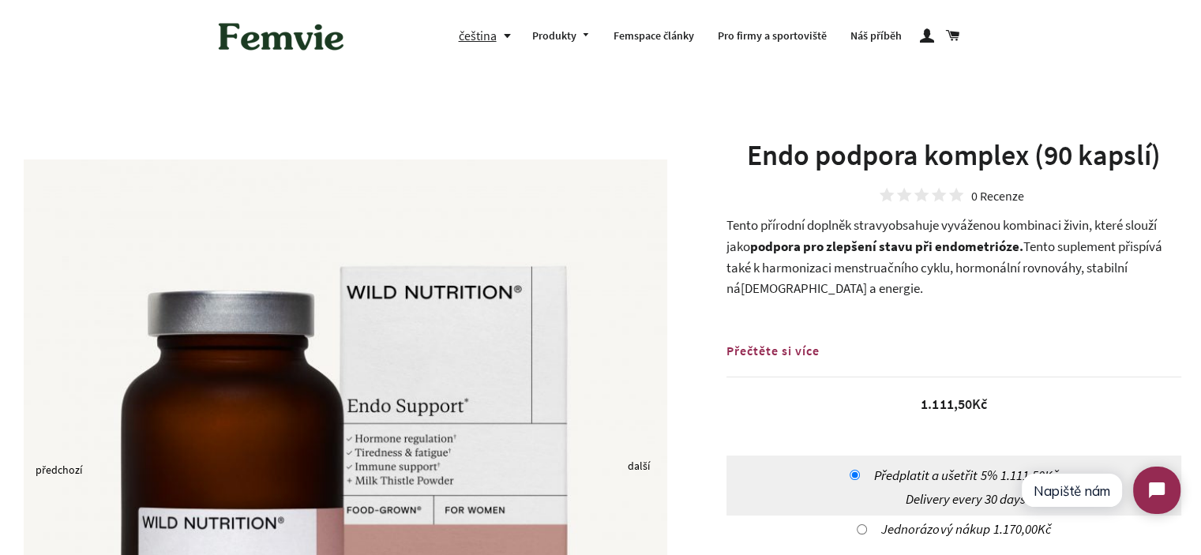
click at [811, 163] on h1 "Endo podpora komplex (90 kapslí)" at bounding box center [953, 155] width 455 height 39
click at [783, 163] on h1 "Endo podpora komplex (90 kapslí)" at bounding box center [953, 155] width 455 height 39
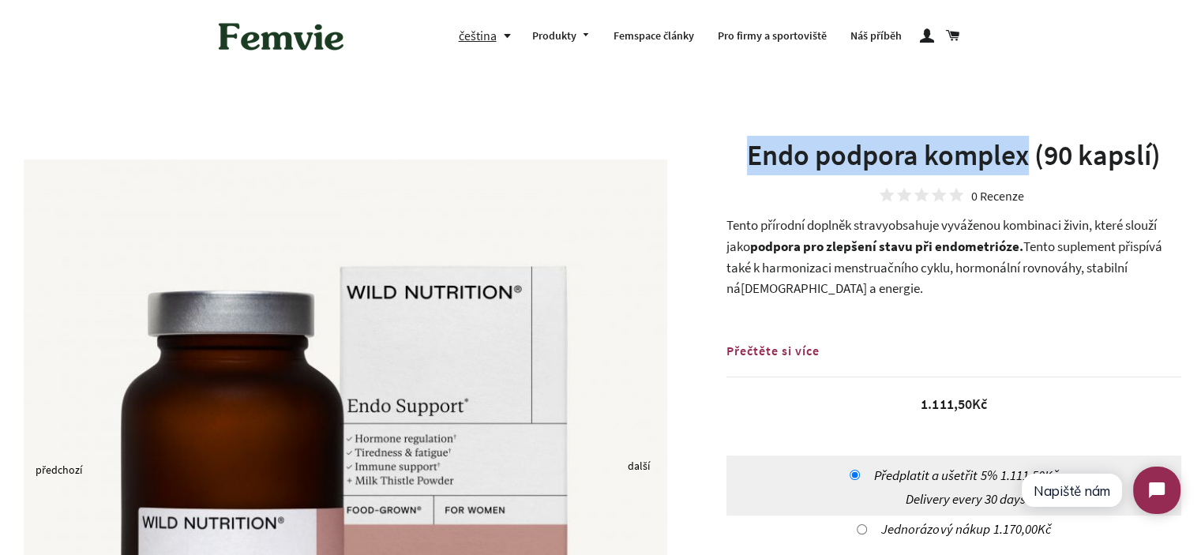
drag, startPoint x: 783, startPoint y: 163, endPoint x: 982, endPoint y: 159, distance: 198.9
click at [982, 159] on h1 "Endo podpora komplex (90 kapslí)" at bounding box center [953, 155] width 455 height 39
drag, startPoint x: 982, startPoint y: 159, endPoint x: 822, endPoint y: 157, distance: 160.2
click at [824, 157] on h1 "Endo podpora komplex (90 kapslí)" at bounding box center [953, 155] width 455 height 39
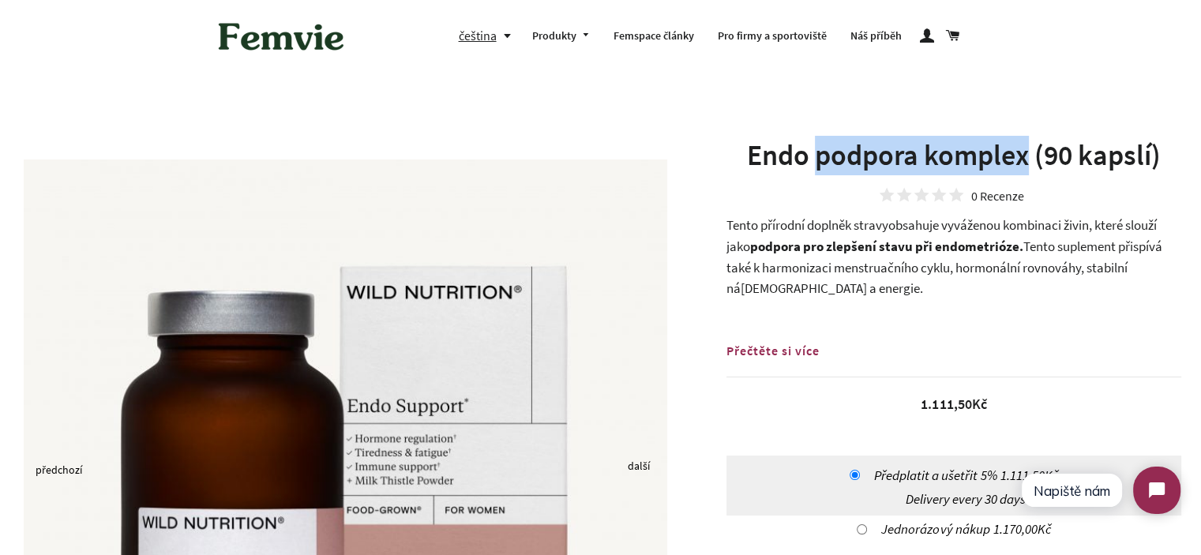
drag, startPoint x: 815, startPoint y: 159, endPoint x: 774, endPoint y: 159, distance: 40.3
click at [815, 159] on h1 "Endo podpora komplex (90 kapslí)" at bounding box center [953, 155] width 455 height 39
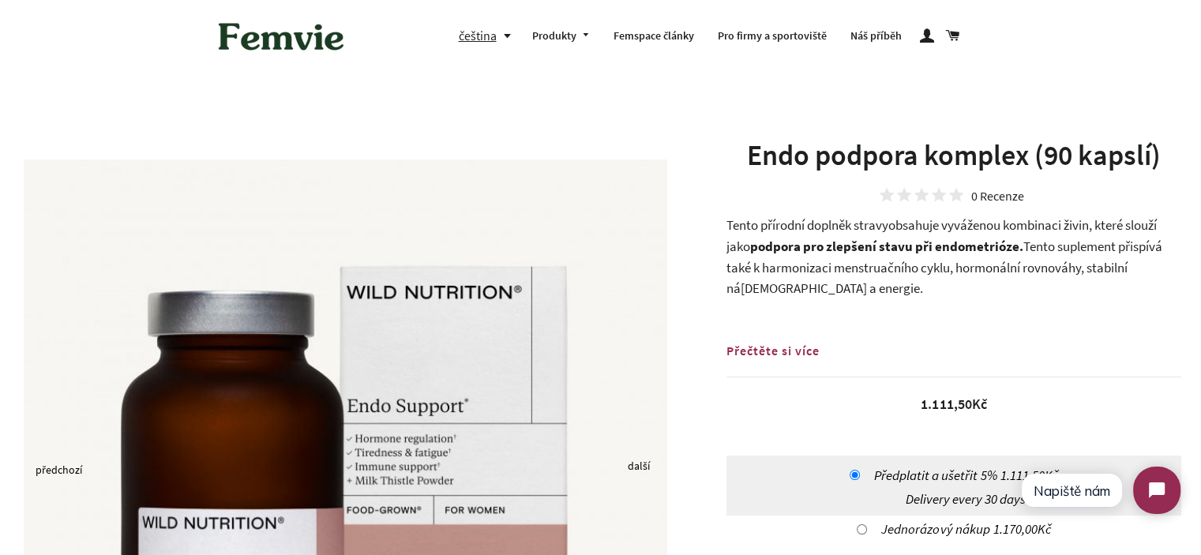
click at [774, 159] on h1 "Endo podpora komplex (90 kapslí)" at bounding box center [953, 155] width 455 height 39
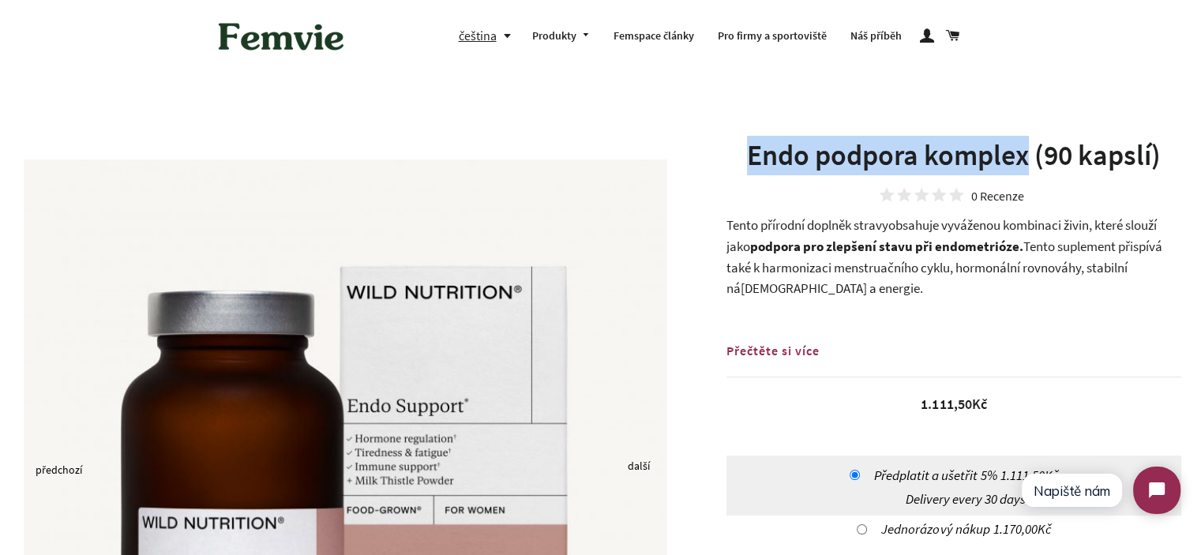
drag, startPoint x: 774, startPoint y: 159, endPoint x: 985, endPoint y: 159, distance: 210.7
click at [979, 159] on h1 "Endo podpora komplex (90 kapslí)" at bounding box center [953, 155] width 455 height 39
click at [988, 159] on h1 "Endo podpora komplex (90 kapslí)" at bounding box center [953, 155] width 455 height 39
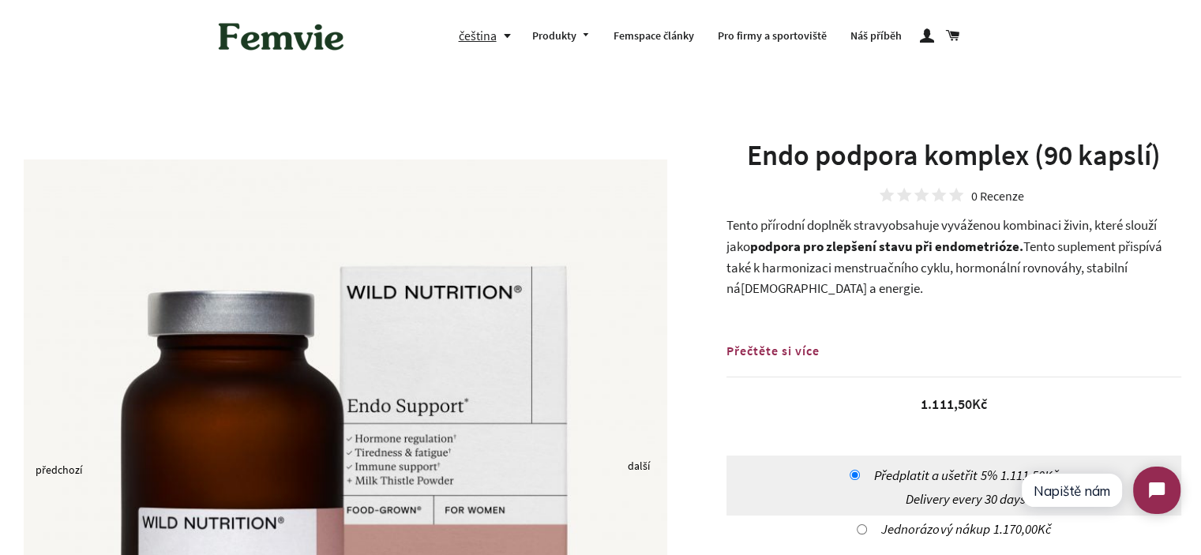
click at [768, 159] on h1 "Endo podpora komplex (90 kapslí)" at bounding box center [953, 155] width 455 height 39
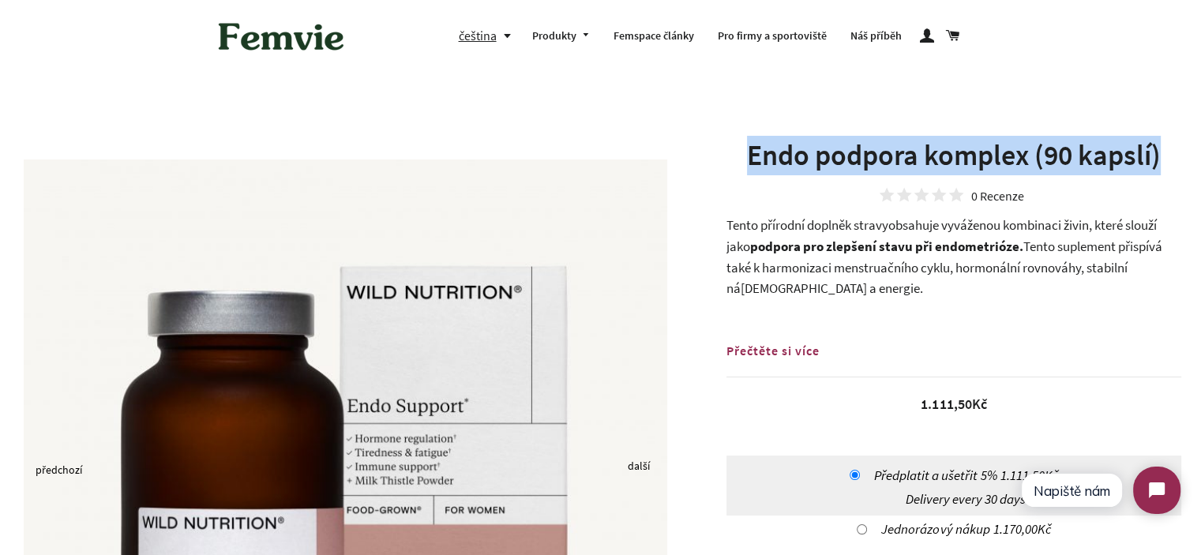
click at [768, 159] on h1 "Endo podpora komplex (90 kapslí)" at bounding box center [953, 155] width 455 height 39
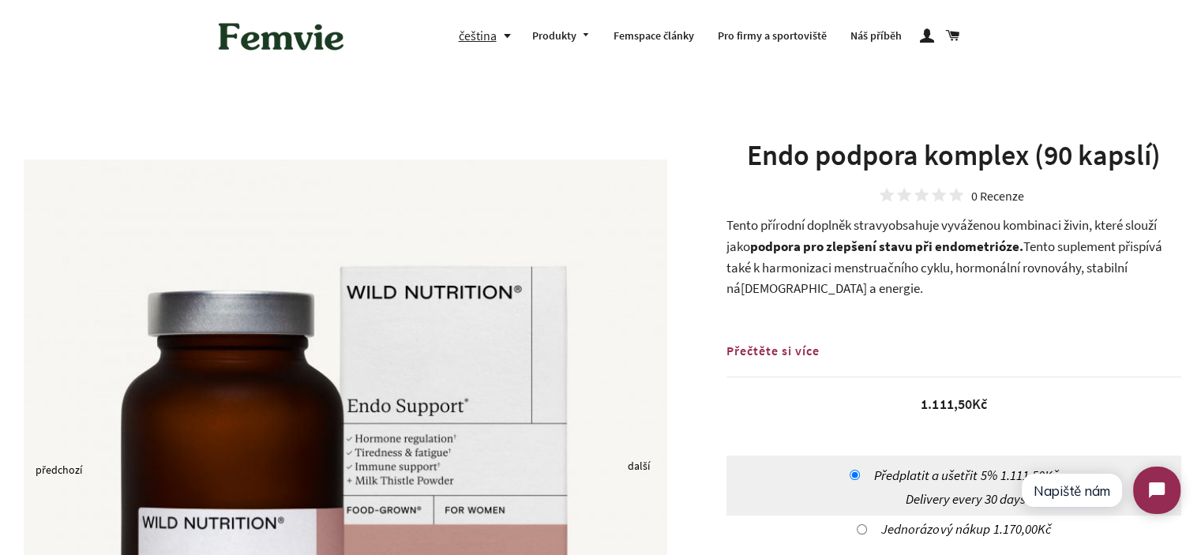
click at [765, 260] on span "Tento suplement přispívá také k harmonizaci menstruačního cyklu, hormonální rov…" at bounding box center [944, 267] width 436 height 59
